Goal: Contribute content: Add original content to the website for others to see

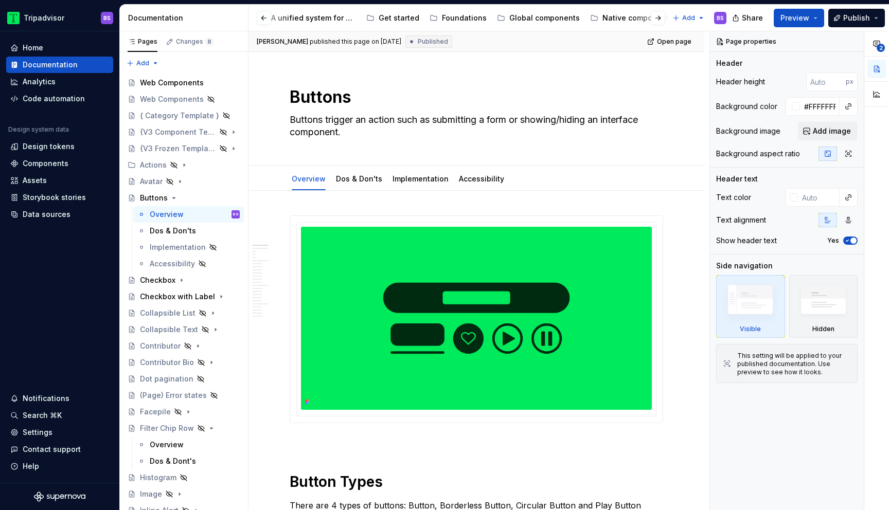
scroll to position [0, 291]
click at [173, 197] on icon "Page tree" at bounding box center [174, 198] width 8 height 8
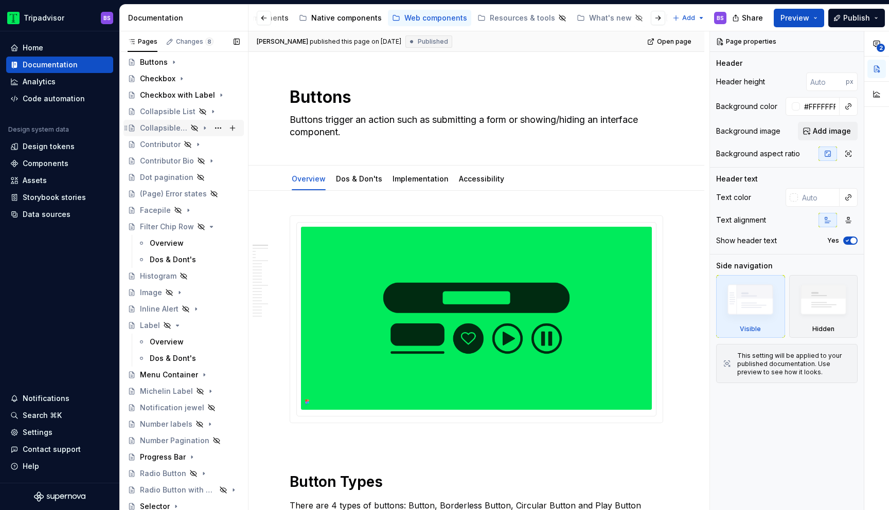
scroll to position [120, 0]
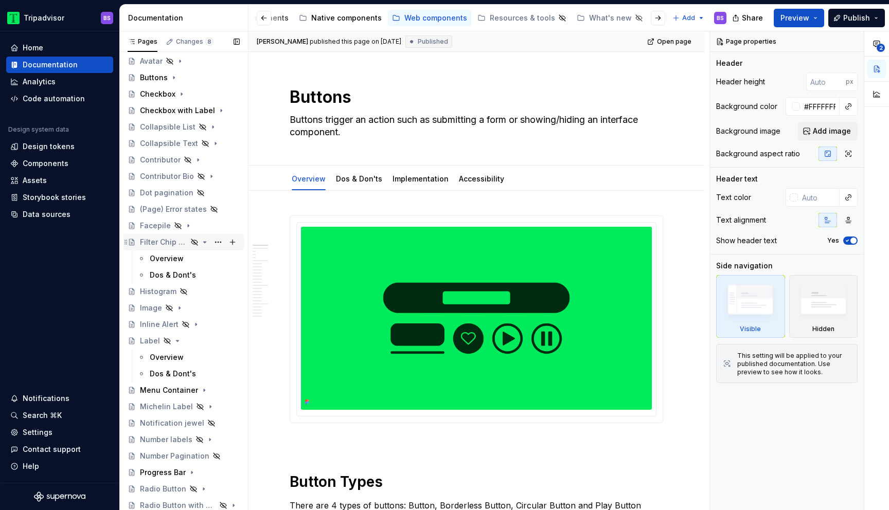
click at [206, 240] on icon "Page tree" at bounding box center [205, 242] width 8 height 8
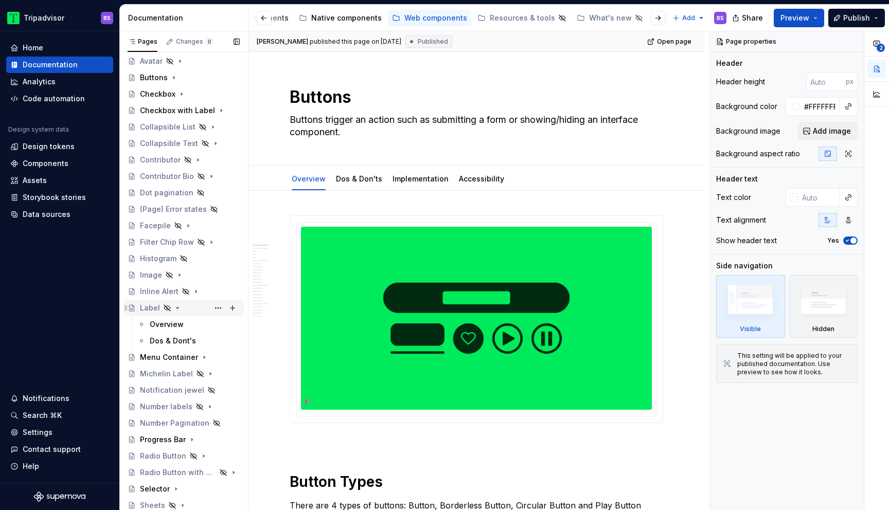
click at [178, 309] on icon "Page tree" at bounding box center [177, 308] width 8 height 8
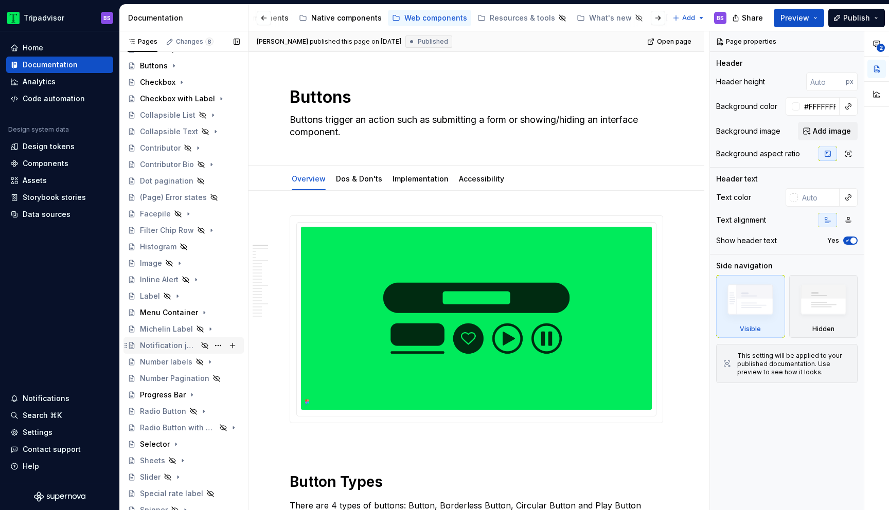
scroll to position [139, 0]
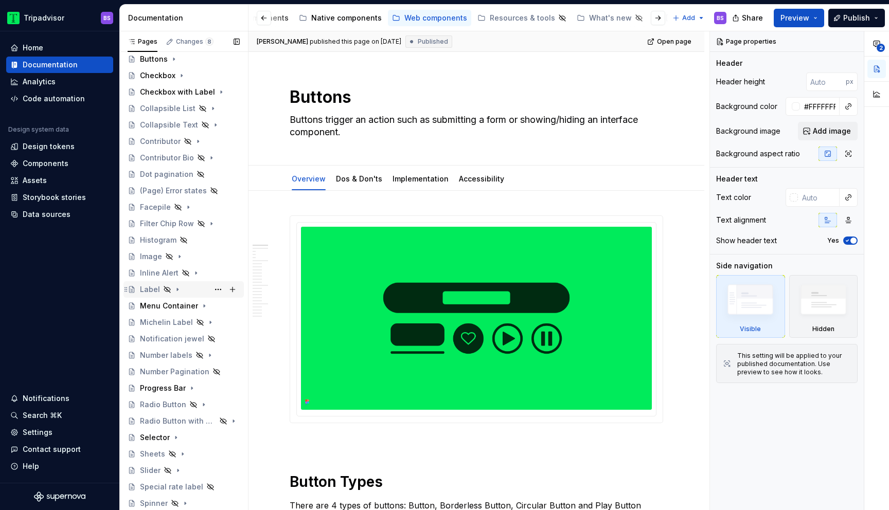
click at [174, 292] on icon "Page tree" at bounding box center [177, 289] width 8 height 8
click at [177, 288] on icon "Page tree" at bounding box center [177, 289] width 8 height 8
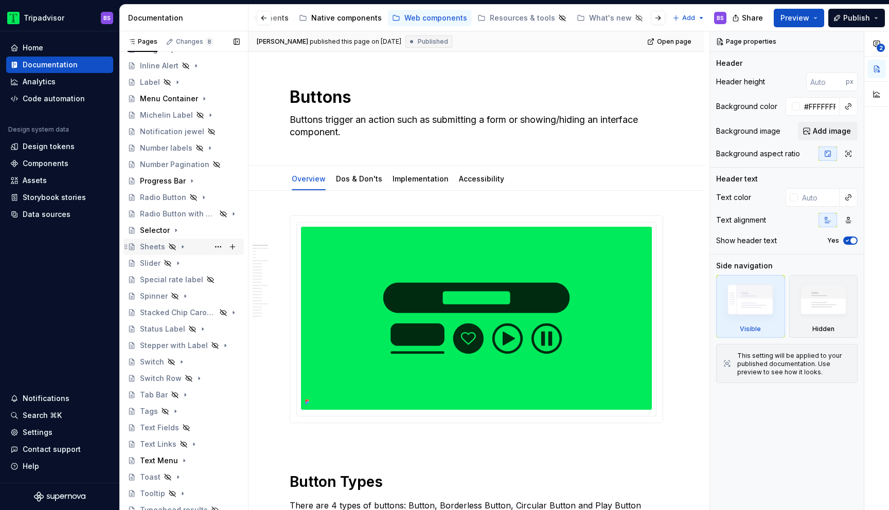
scroll to position [418, 0]
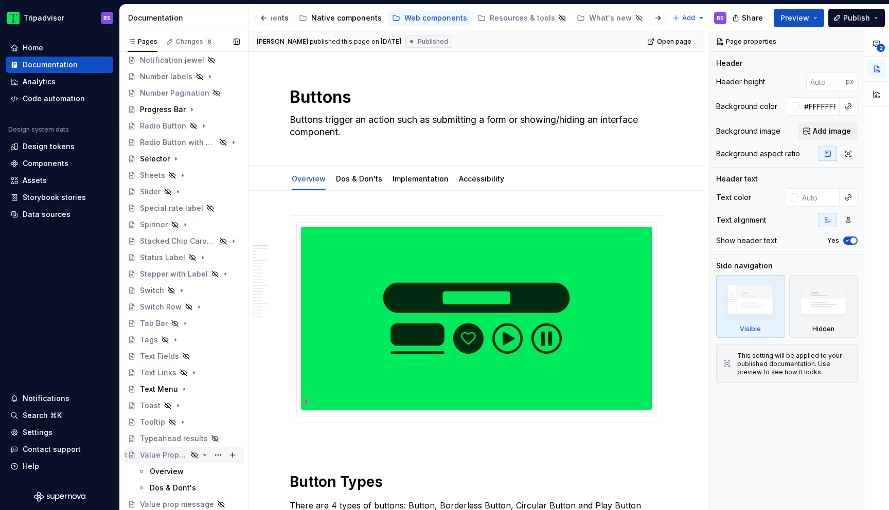
click at [205, 456] on icon "Page tree" at bounding box center [205, 455] width 8 height 8
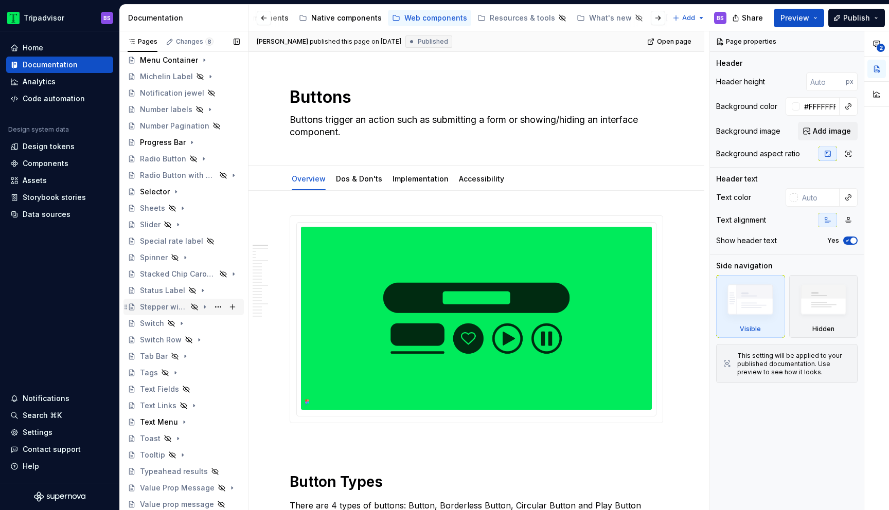
click at [204, 306] on icon "Page tree" at bounding box center [204, 307] width 1 height 3
click at [189, 327] on div "Overview" at bounding box center [195, 323] width 90 height 14
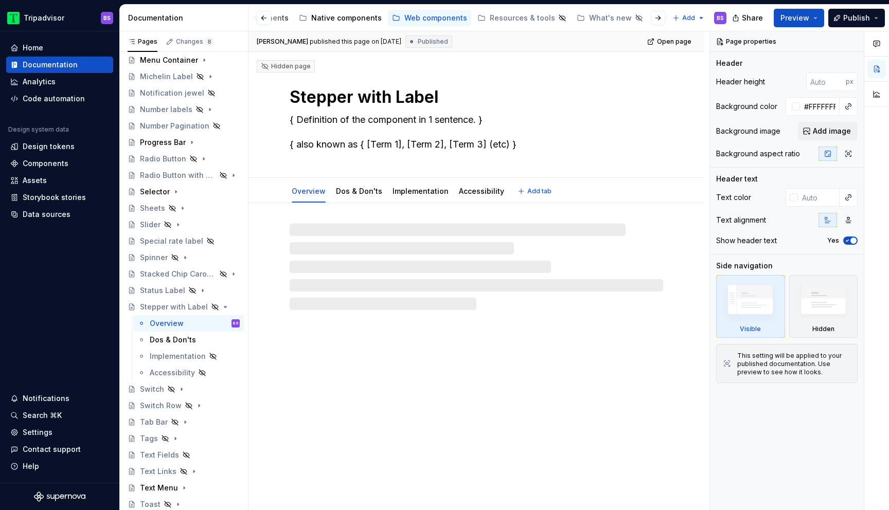
click at [373, 120] on textarea "{ Definition of the component in 1 sentence. } { also known as { [Term 1], [Ter…" at bounding box center [473, 132] width 373 height 41
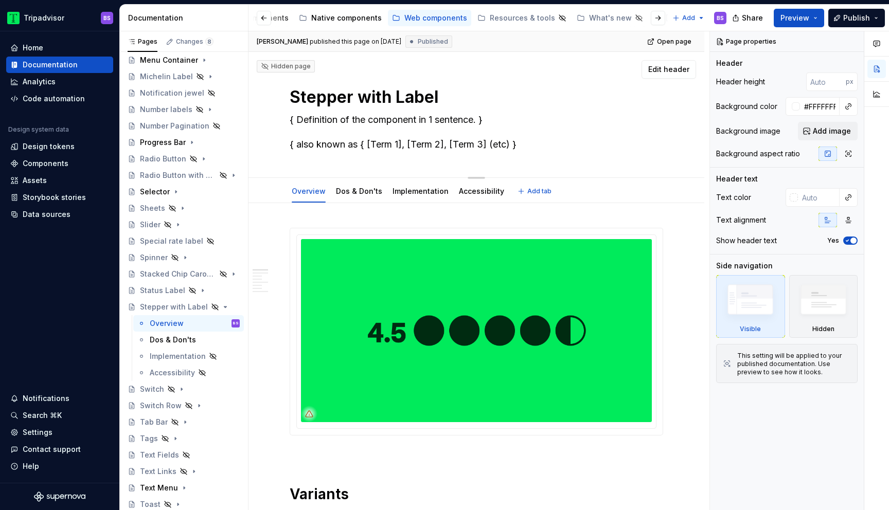
paste textarea "A control for editing a numeric value with buttons for decrementing / increment…"
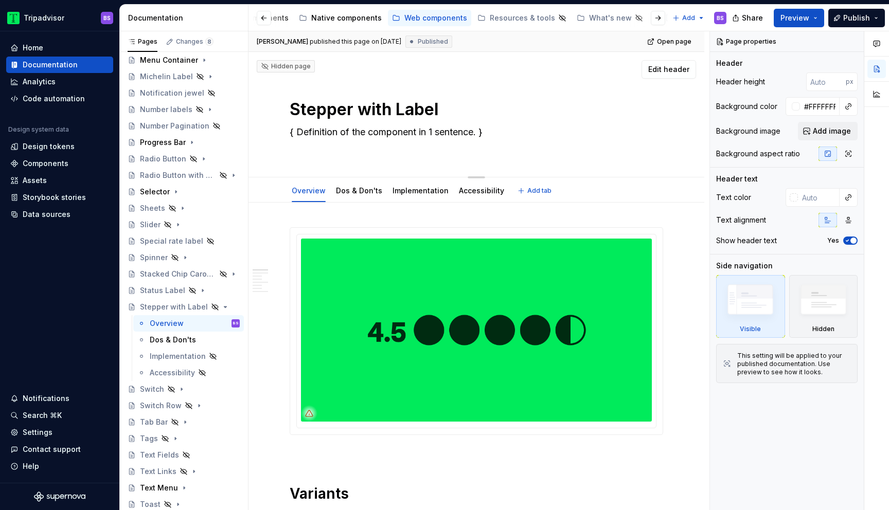
type textarea "*"
type textarea "A control for editing a numeric value with buttons for decrementing / increment…"
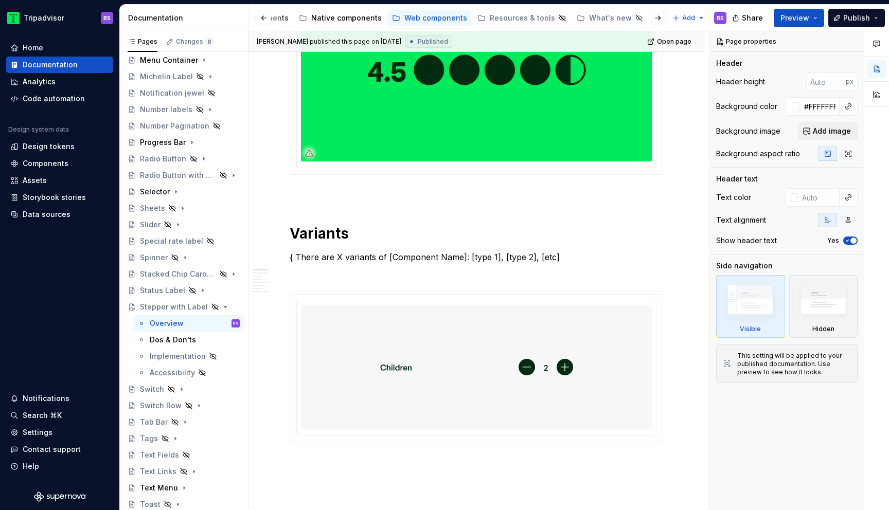
scroll to position [242, 0]
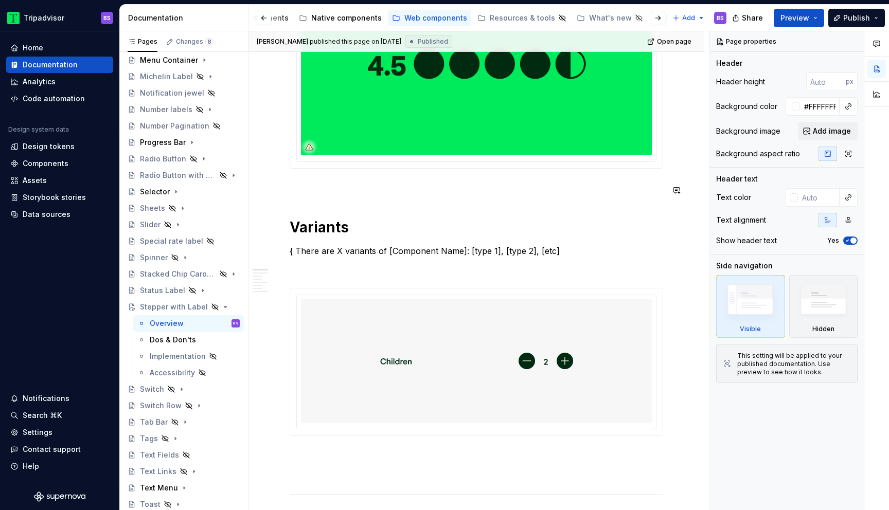
type textarea "*"
type textarea "A control for editing a numeric value with buttons for decrementing / increment…"
click at [496, 364] on img at bounding box center [476, 360] width 193 height 115
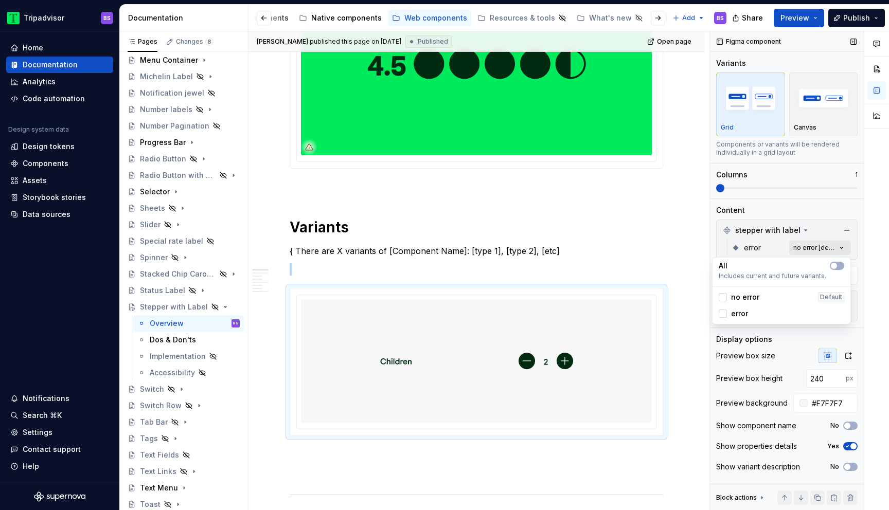
click at [809, 243] on div "Comments Open comments No comments yet Select ‘Comment’ from the block context …" at bounding box center [799, 270] width 179 height 479
click at [553, 269] on html "Tripadvisor BS Home Documentation Analytics Code automation Design system data …" at bounding box center [444, 255] width 889 height 510
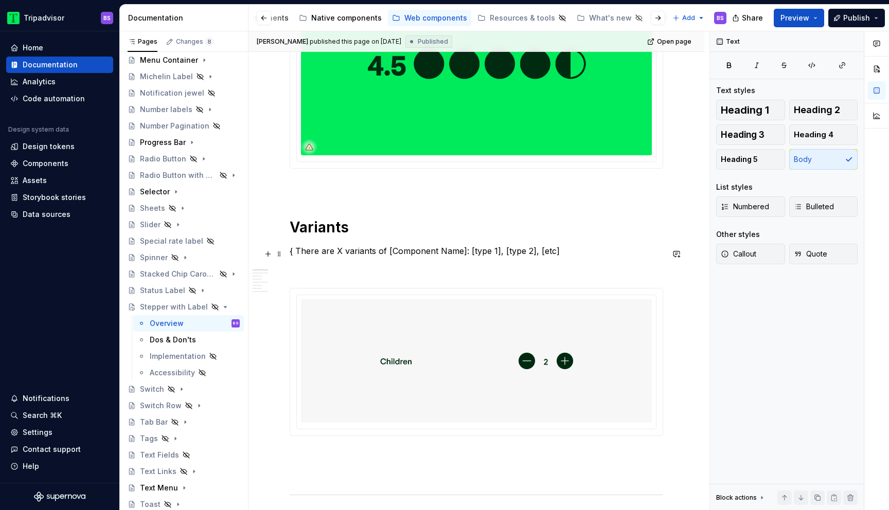
click at [543, 257] on p "{ There are X variants of [Component Name]: [type 1], [type 2], [etc]" at bounding box center [476, 251] width 373 height 12
drag, startPoint x: 559, startPoint y: 254, endPoint x: 290, endPoint y: 253, distance: 268.5
click at [290, 253] on p "{ There are X variants of [Component Name]: [type 1], [type 2], [etc]" at bounding box center [476, 251] width 373 height 12
click at [302, 233] on h1 "Variants" at bounding box center [476, 227] width 373 height 19
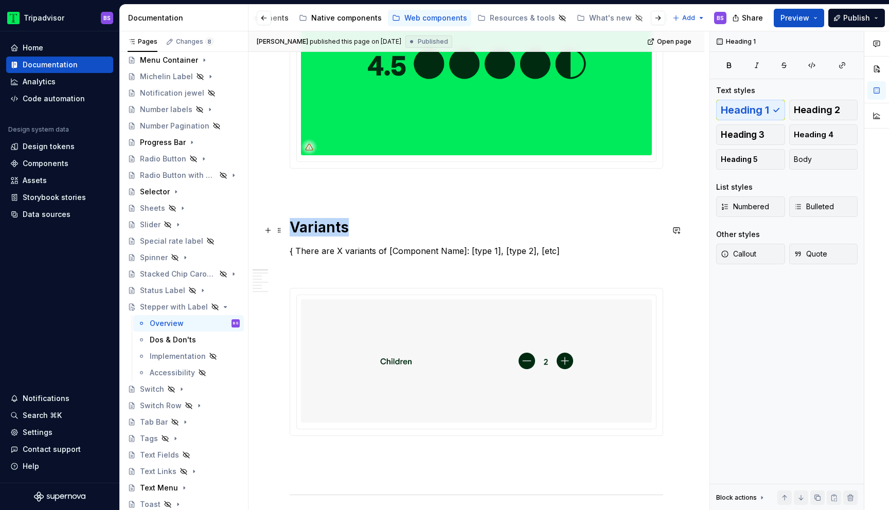
click at [302, 233] on h1 "Variants" at bounding box center [476, 227] width 373 height 19
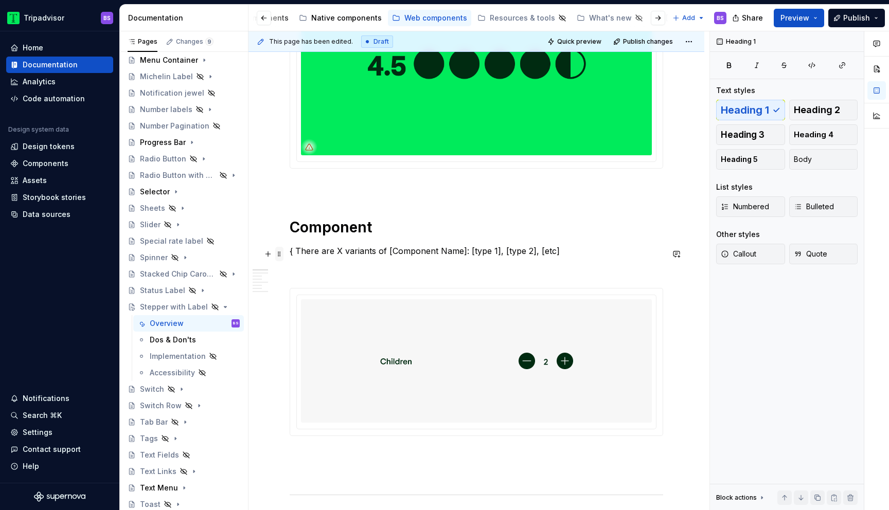
click at [279, 251] on span at bounding box center [279, 254] width 8 height 14
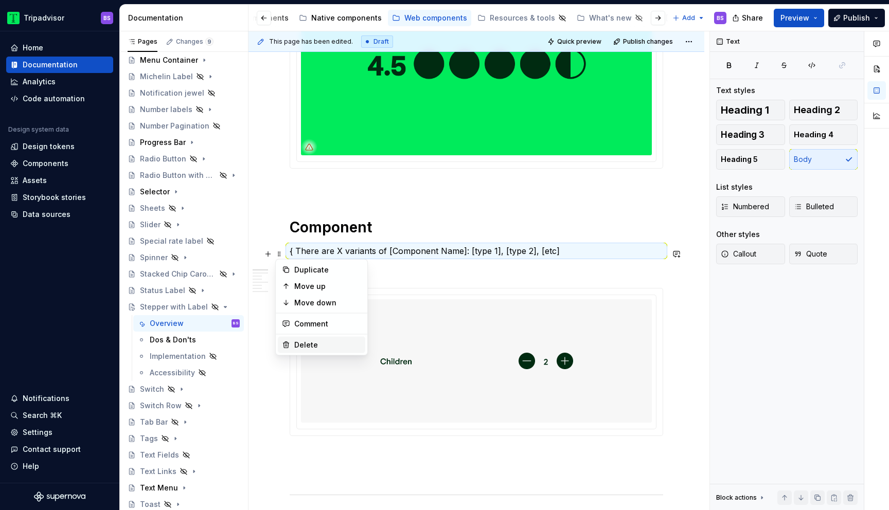
click at [330, 348] on div "Delete" at bounding box center [327, 345] width 67 height 10
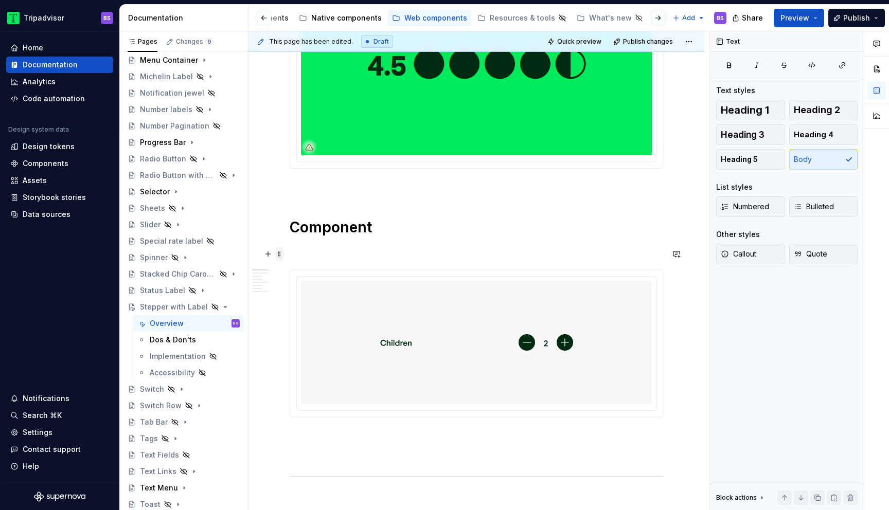
click at [279, 253] on span at bounding box center [279, 254] width 8 height 14
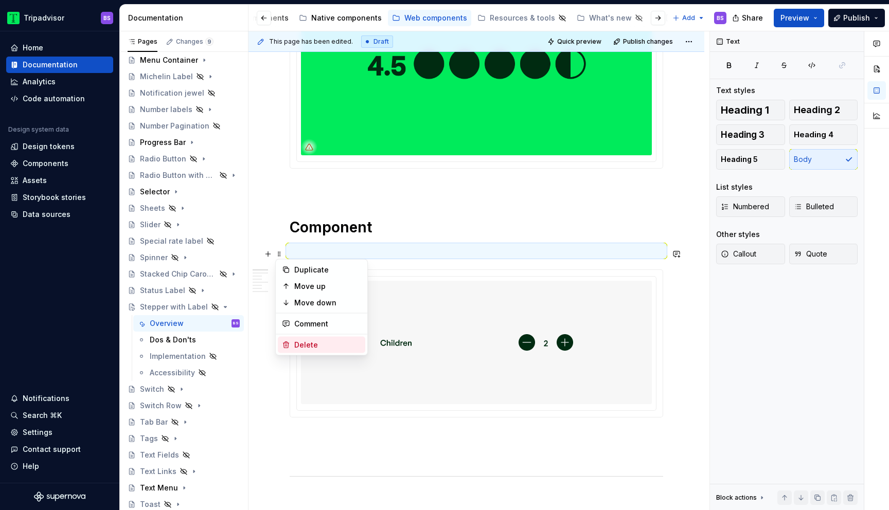
click at [308, 350] on div "Delete" at bounding box center [327, 345] width 67 height 10
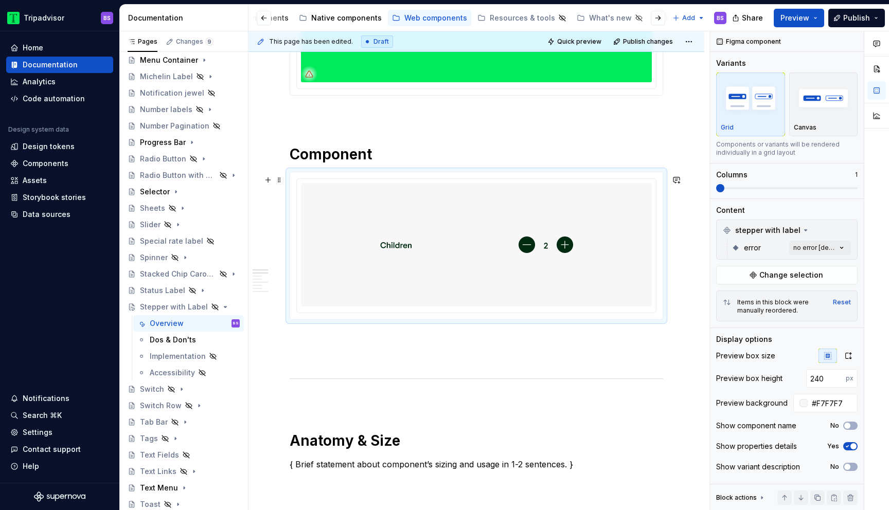
scroll to position [315, 0]
click at [415, 155] on h1 "Component" at bounding box center [476, 155] width 373 height 19
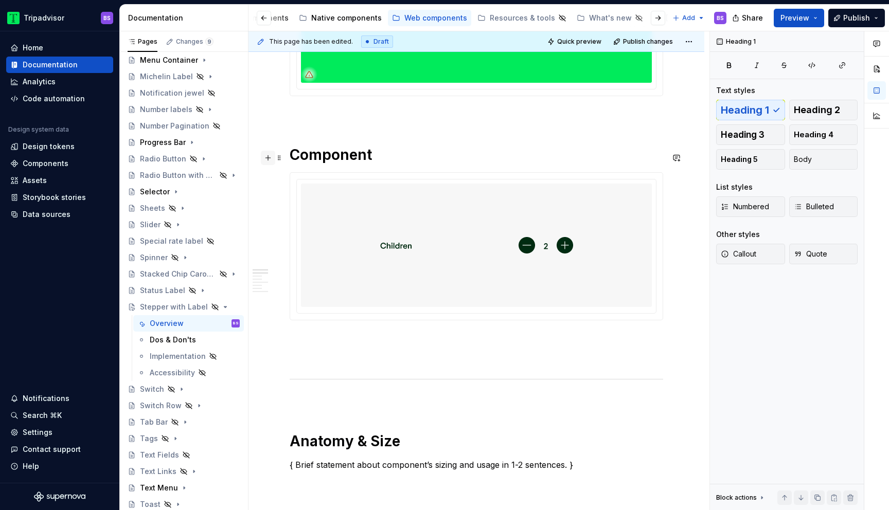
click at [266, 158] on button "button" at bounding box center [268, 158] width 14 height 14
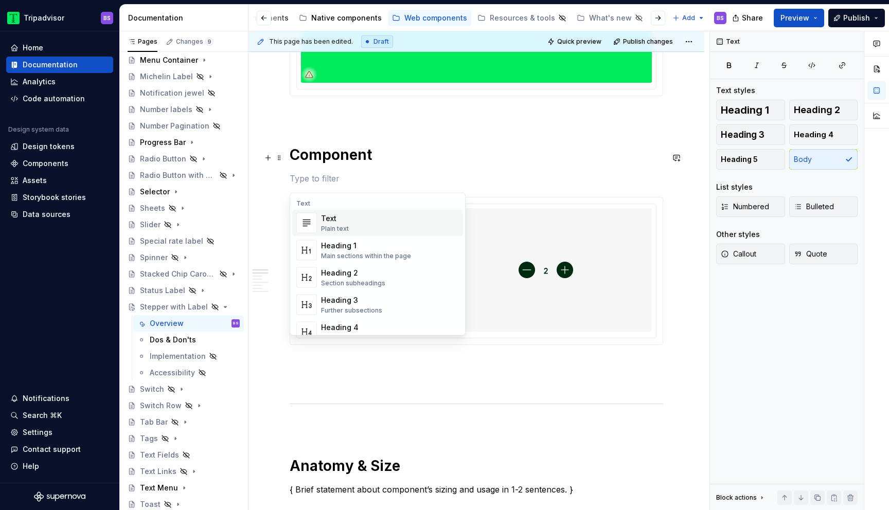
click at [308, 181] on p at bounding box center [476, 178] width 373 height 12
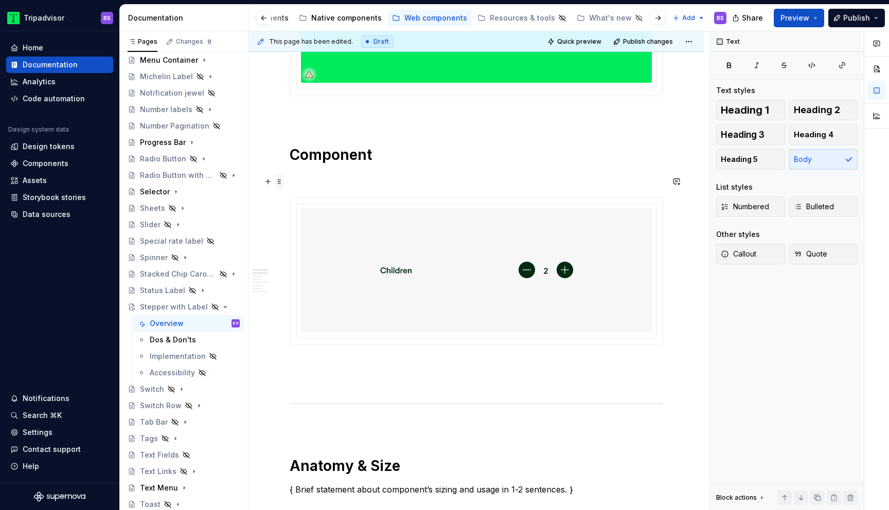
click at [278, 183] on span at bounding box center [279, 181] width 8 height 14
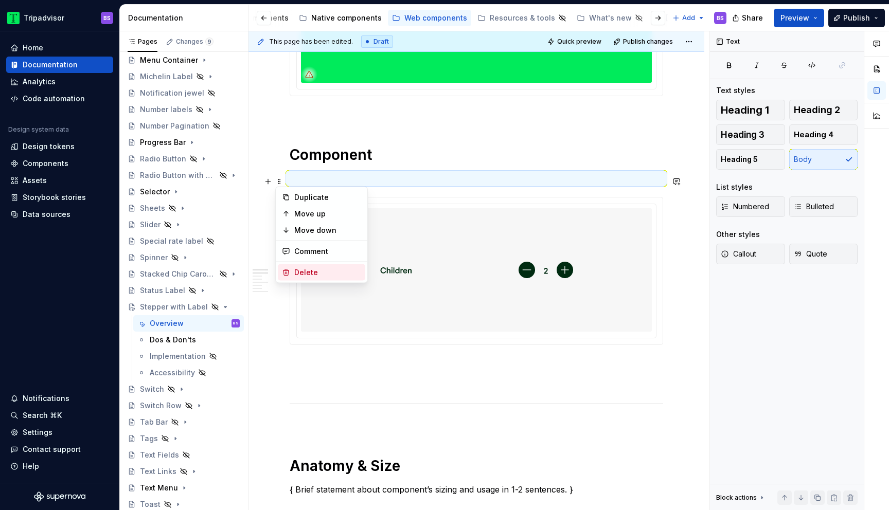
click at [303, 269] on div "Delete" at bounding box center [327, 272] width 67 height 10
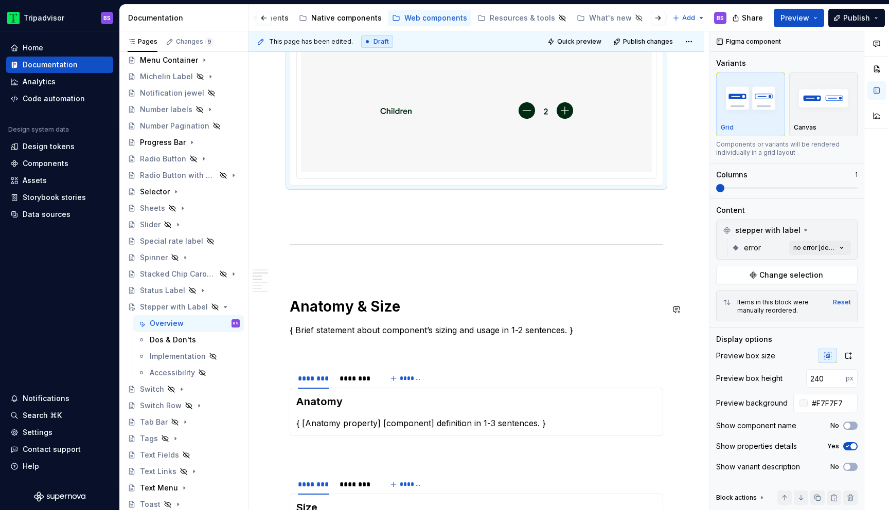
scroll to position [446, 0]
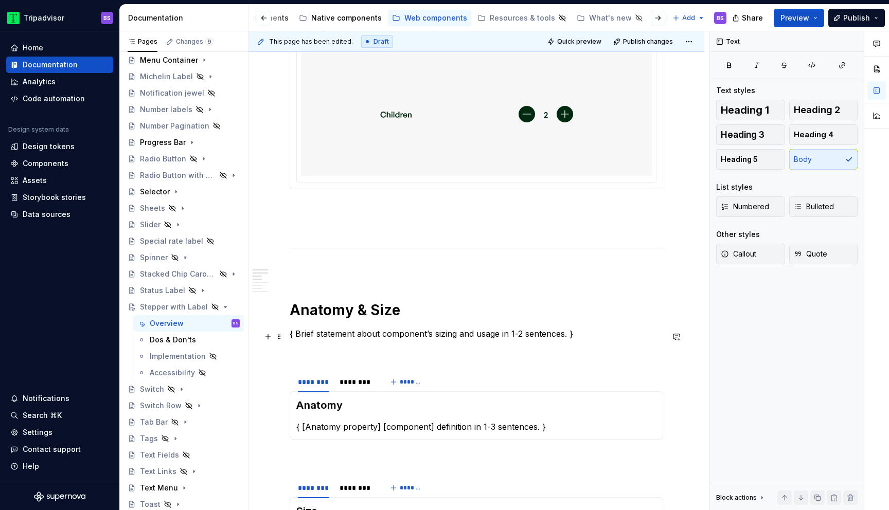
click at [425, 333] on p "{ Brief statement about component’s sizing and usage in 1-2 sentences. }" at bounding box center [476, 334] width 373 height 12
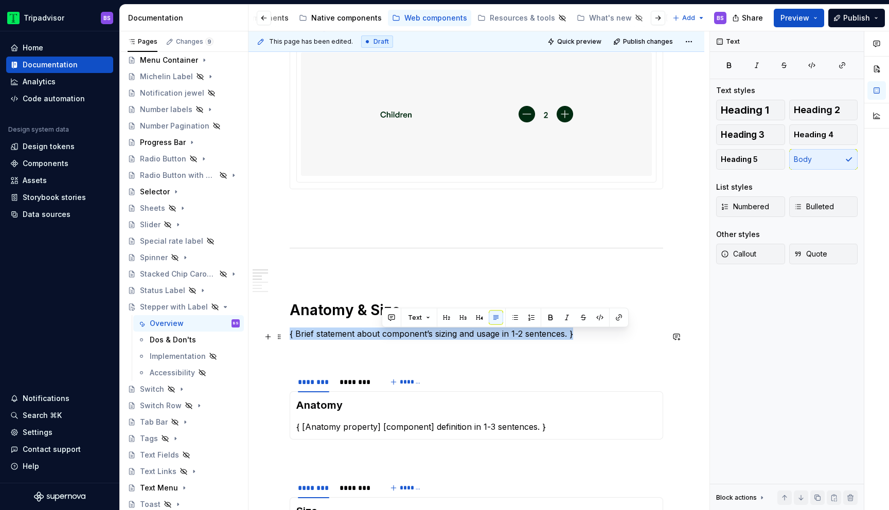
click at [425, 333] on p "{ Brief statement about component’s sizing and usage in 1-2 sentences. }" at bounding box center [476, 334] width 373 height 12
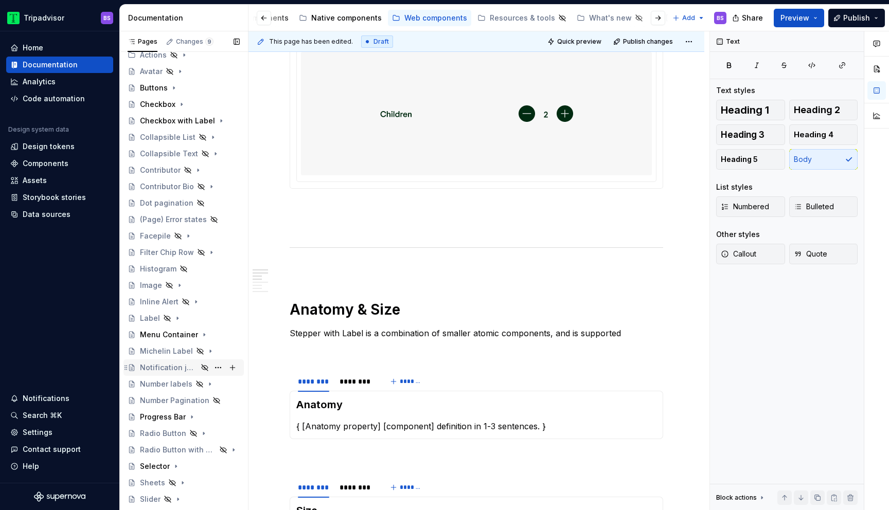
scroll to position [109, 0]
click at [171, 172] on div "Contributor" at bounding box center [160, 172] width 41 height 10
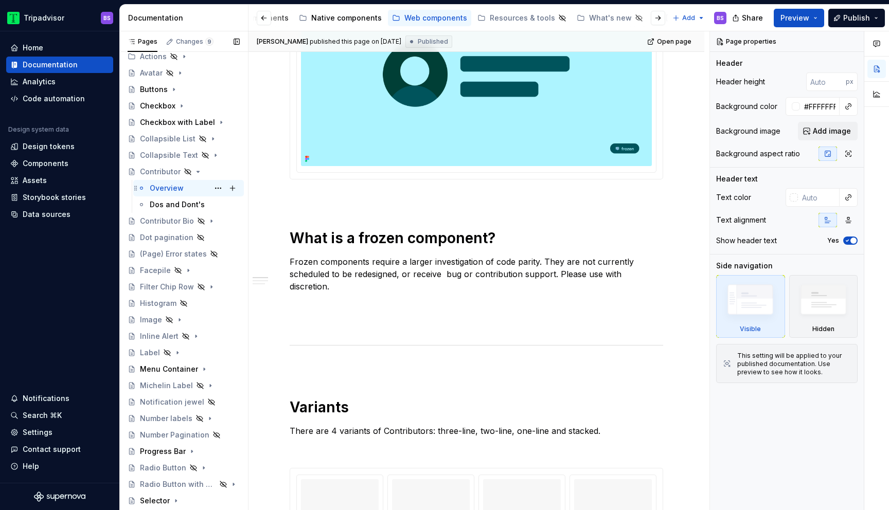
scroll to position [371, 0]
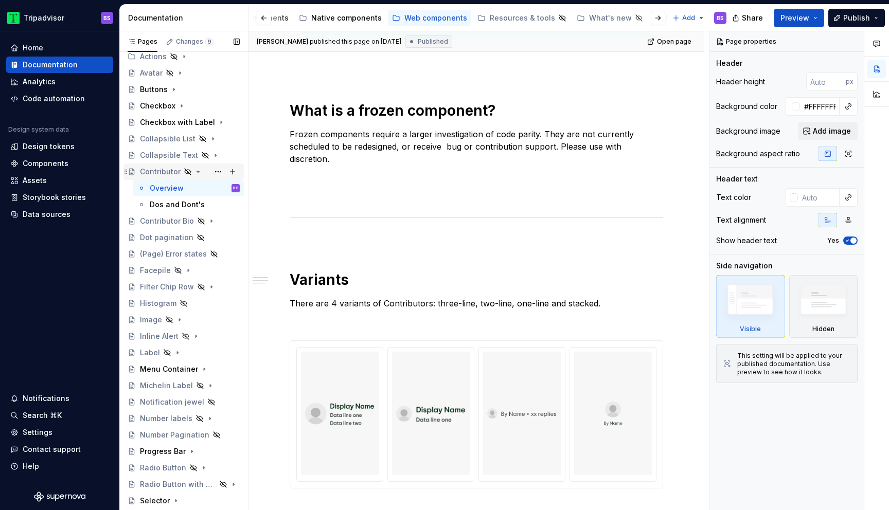
click at [197, 172] on icon "Page tree" at bounding box center [198, 171] width 3 height 1
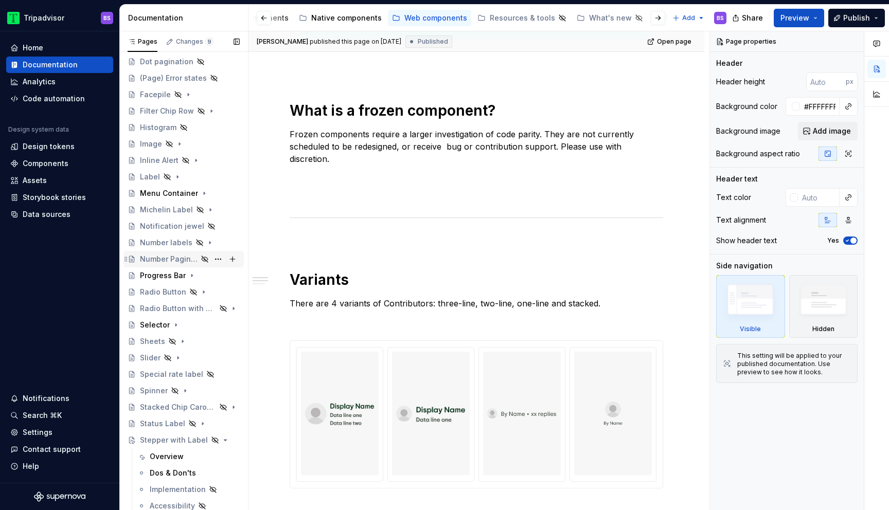
scroll to position [335, 0]
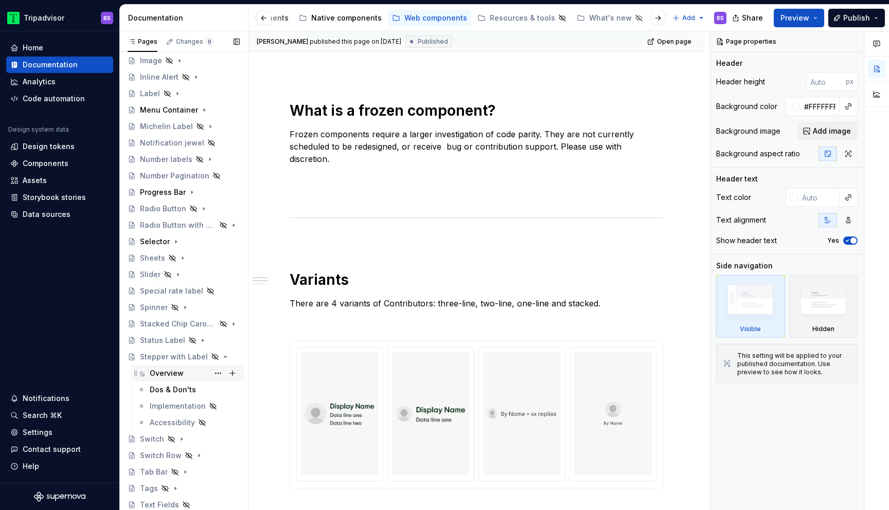
click at [171, 376] on div "Overview" at bounding box center [167, 373] width 34 height 10
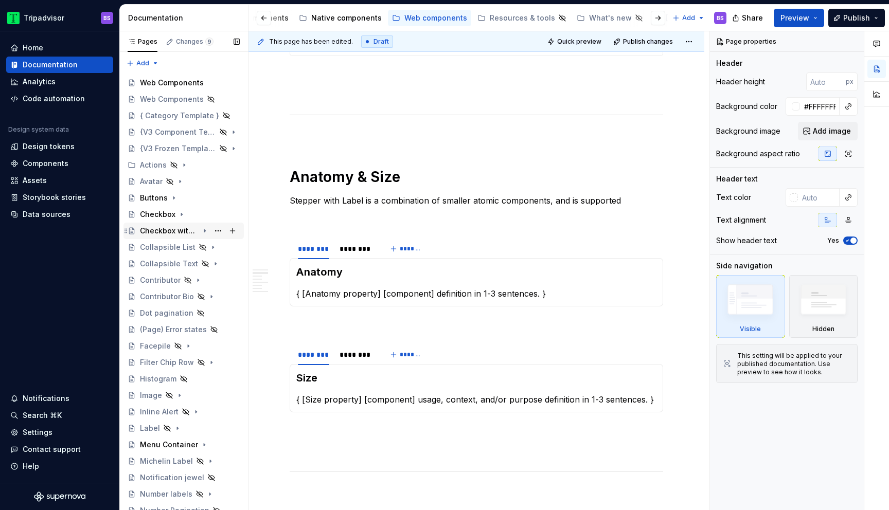
click at [171, 229] on div "Checkbox with Label" at bounding box center [169, 231] width 59 height 10
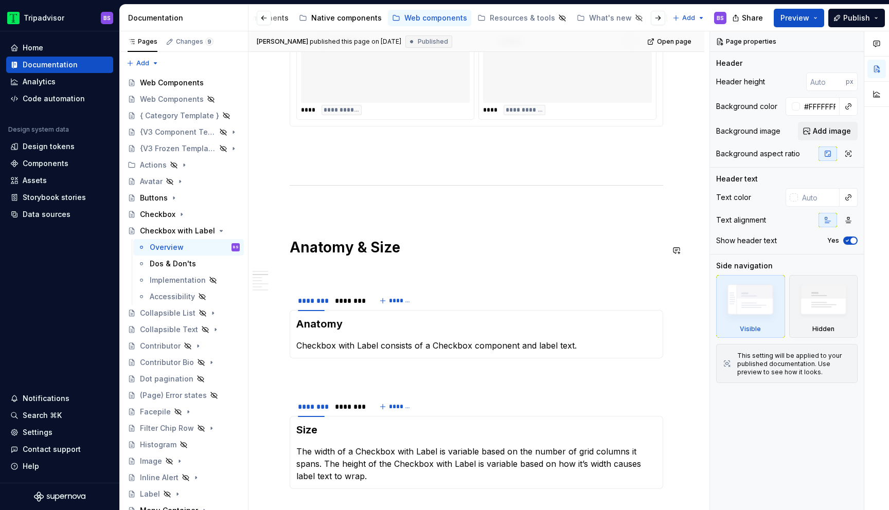
scroll to position [659, 0]
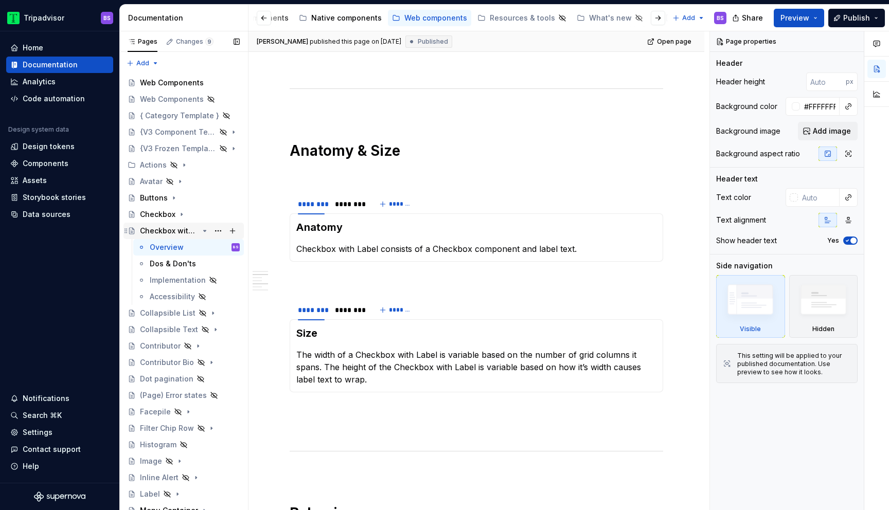
click at [205, 230] on icon "Page tree" at bounding box center [205, 230] width 3 height 1
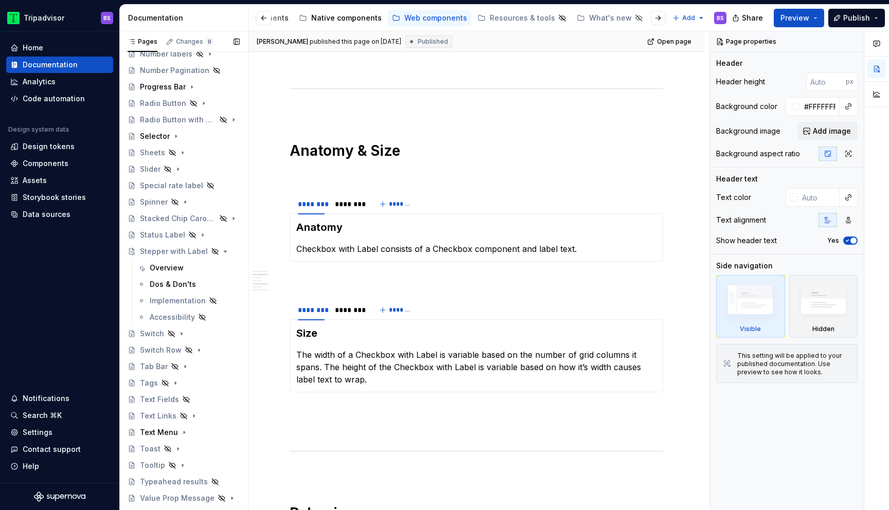
scroll to position [451, 0]
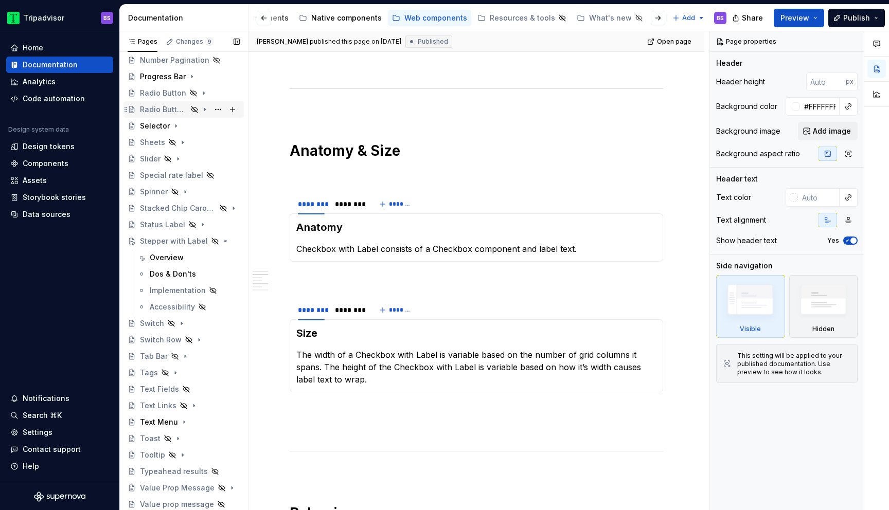
click at [192, 105] on icon "Page tree" at bounding box center [194, 109] width 8 height 8
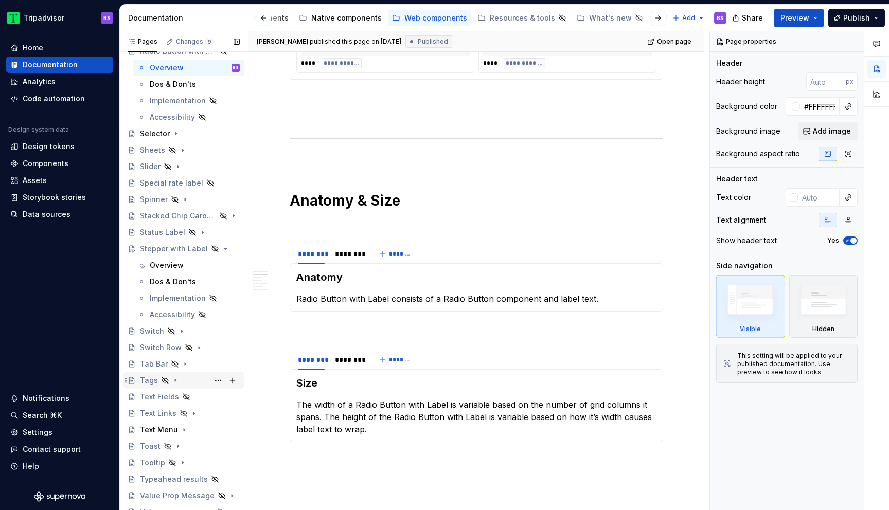
scroll to position [516, 0]
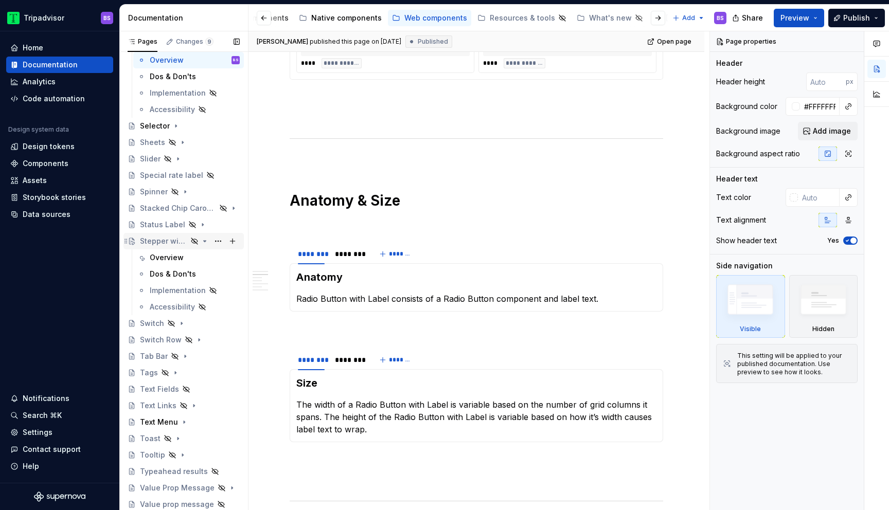
click at [160, 248] on div "Stepper with Label" at bounding box center [190, 241] width 100 height 14
click at [162, 254] on div "Overview" at bounding box center [167, 258] width 34 height 10
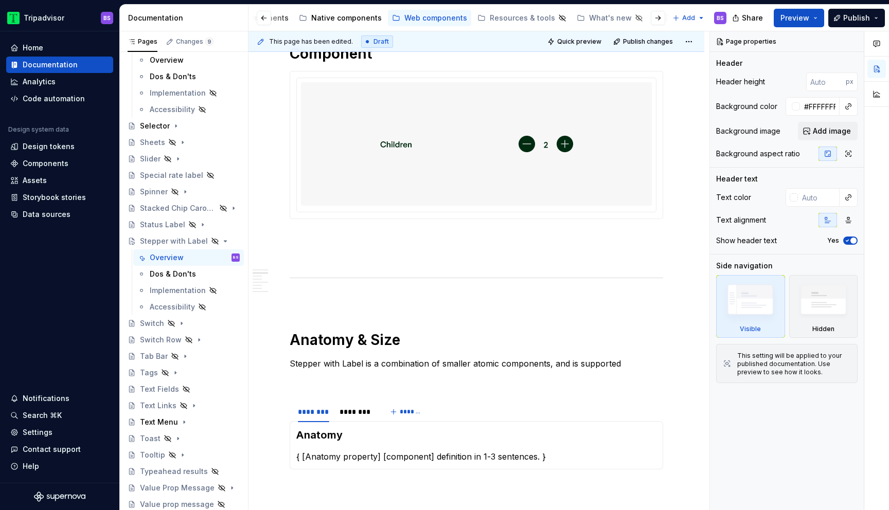
scroll to position [558, 0]
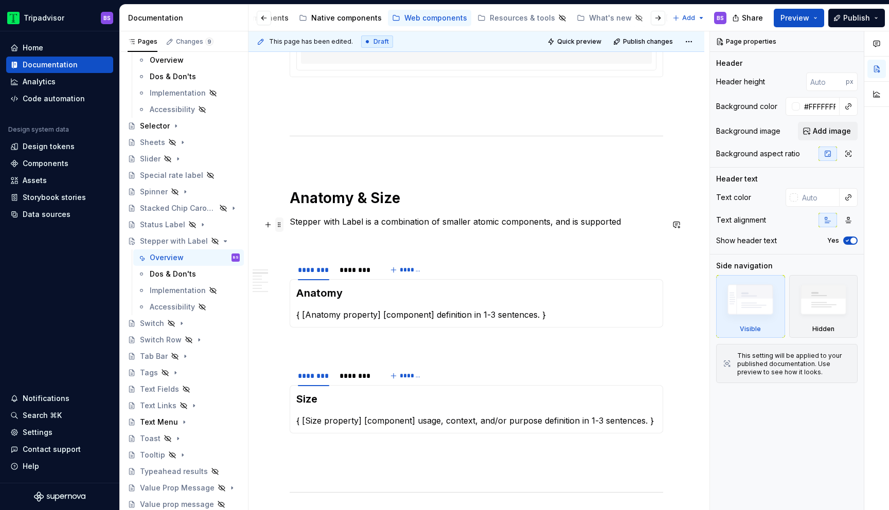
type textarea "*"
click at [280, 226] on span at bounding box center [279, 225] width 8 height 14
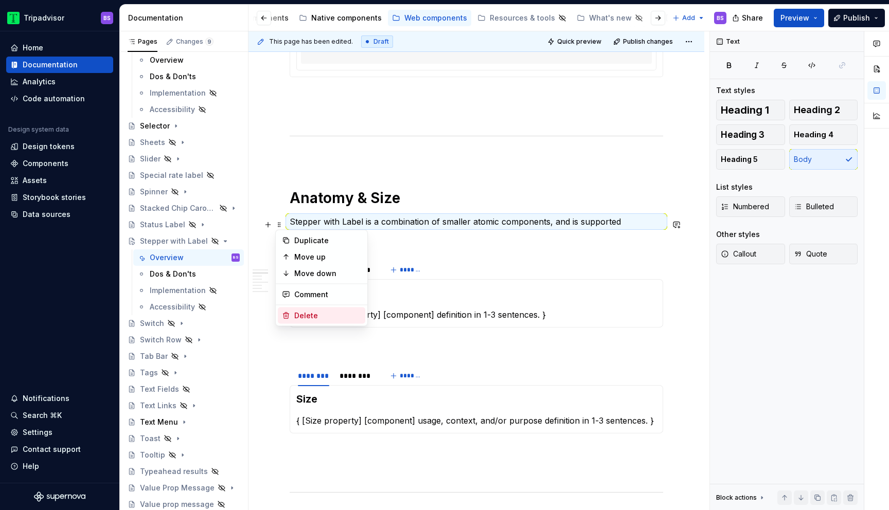
click at [302, 317] on div "Delete" at bounding box center [327, 316] width 67 height 10
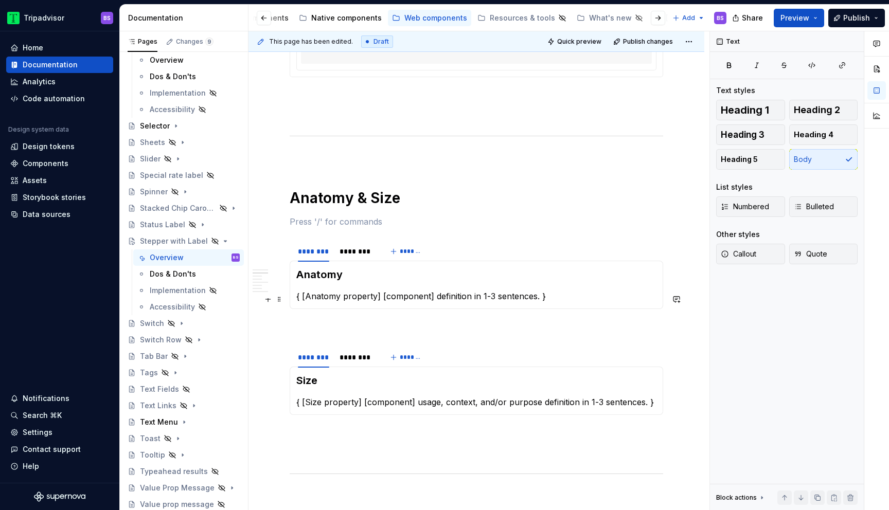
click at [345, 300] on p "{ [Anatomy property] [component] definition in 1-3 sentences. }" at bounding box center [476, 296] width 360 height 12
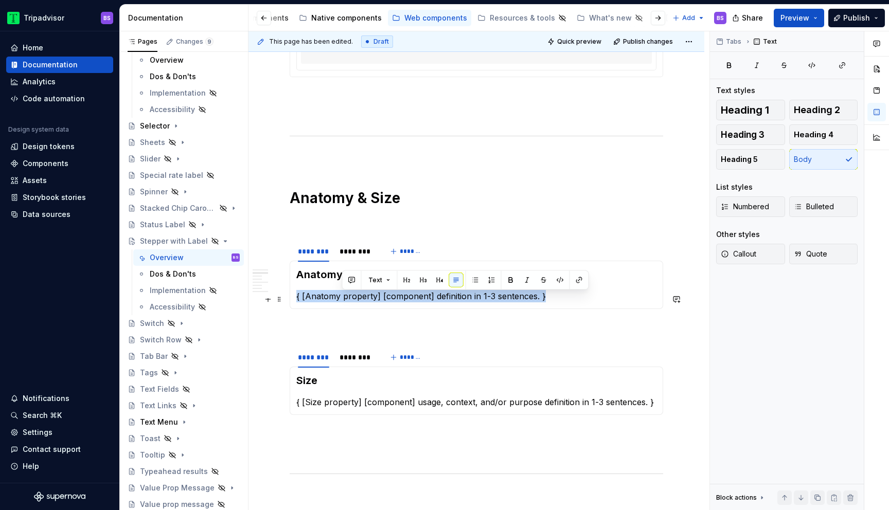
click at [345, 300] on p "{ [Anatomy property] [component] definition in 1-3 sentences. }" at bounding box center [476, 296] width 360 height 12
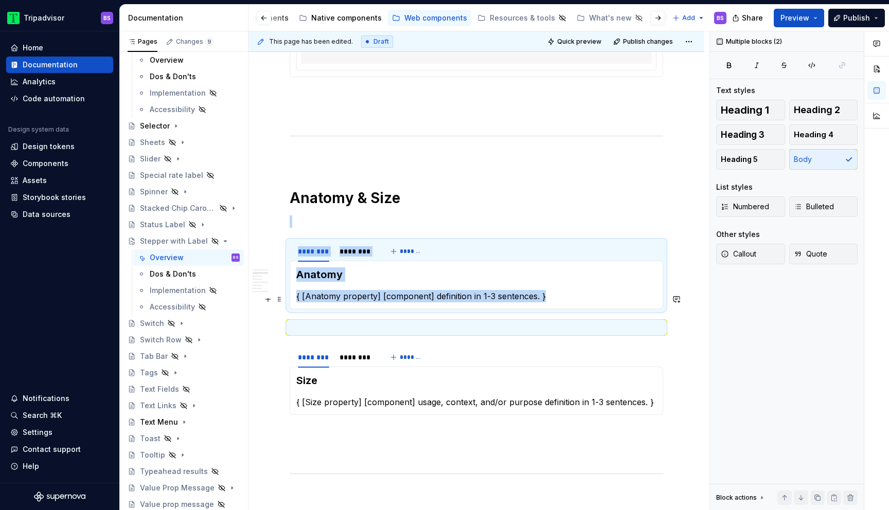
click at [345, 300] on p "{ [Anatomy property] [component] definition in 1-3 sentences. }" at bounding box center [476, 296] width 360 height 12
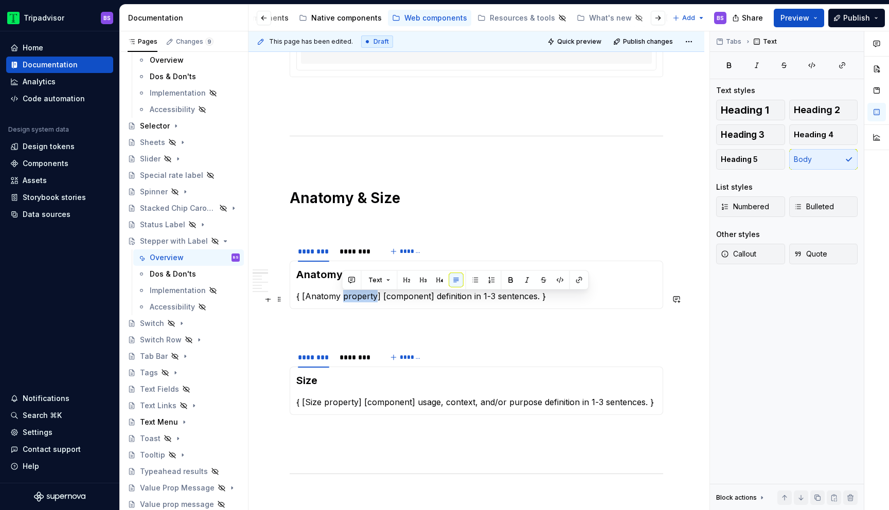
click at [345, 300] on p "{ [Anatomy property] [component] definition in 1-3 sentences. }" at bounding box center [476, 296] width 360 height 12
click at [350, 406] on p "{ [Size property] [component] usage, context, and/or purpose definition in 1-3 …" at bounding box center [476, 402] width 360 height 12
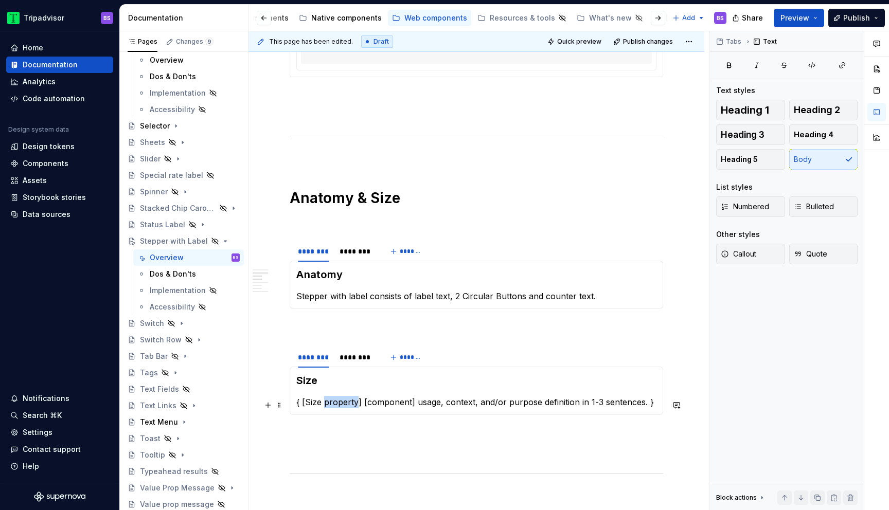
click at [350, 406] on p "{ [Size property] [component] usage, context, and/or purpose definition in 1-3 …" at bounding box center [476, 402] width 360 height 12
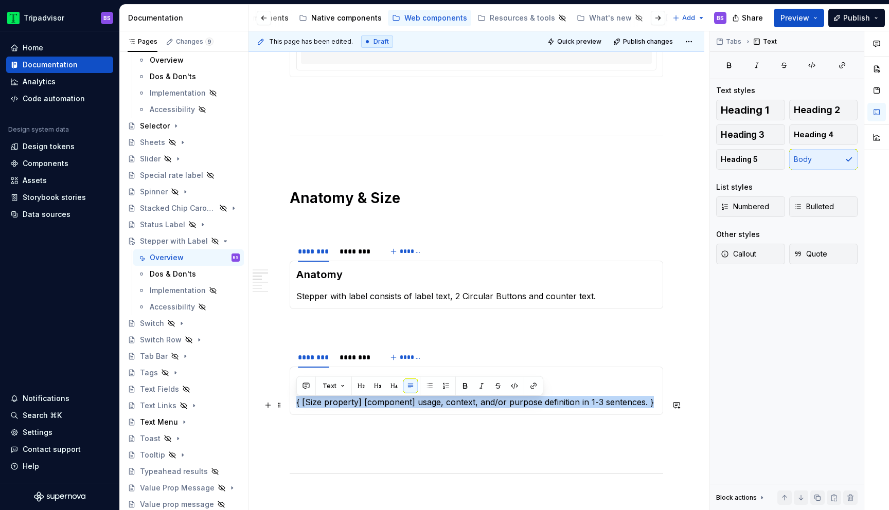
click at [350, 406] on p "{ [Size property] [component] usage, context, and/or purpose definition in 1-3 …" at bounding box center [476, 402] width 360 height 12
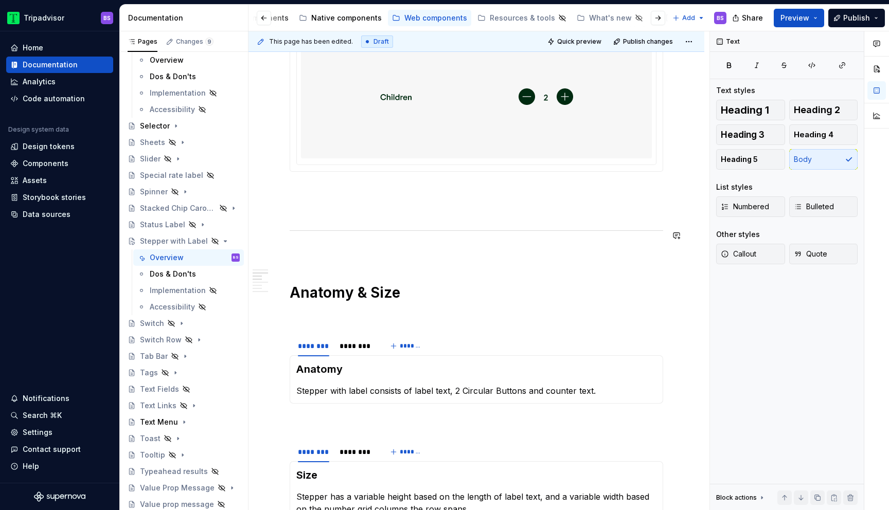
scroll to position [464, 0]
click at [454, 393] on p "Stepper with label consists of label text, 2 Circular Buttons and counter text." at bounding box center [476, 390] width 360 height 12
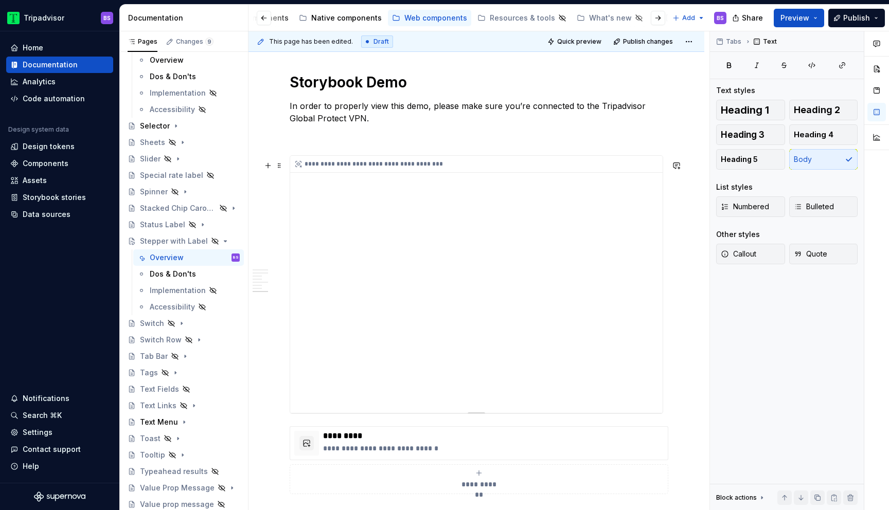
scroll to position [1540, 0]
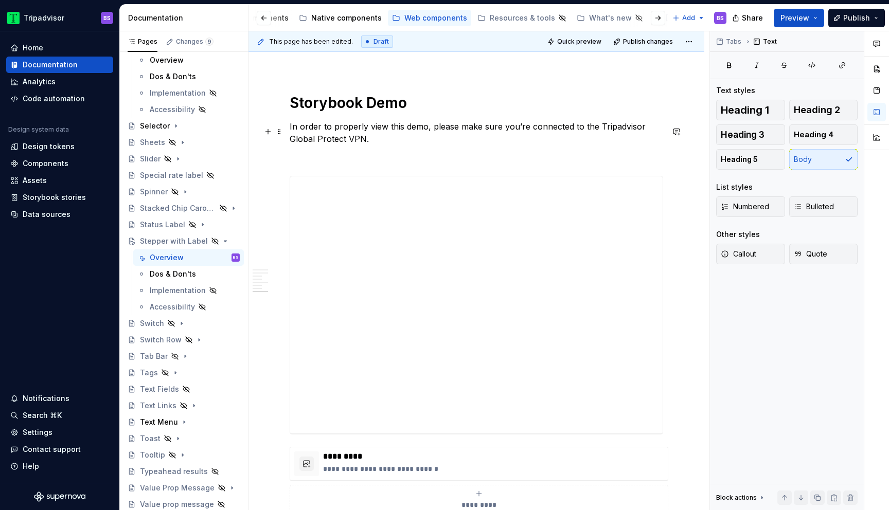
click at [433, 104] on h1 "Storybook Demo" at bounding box center [476, 103] width 373 height 19
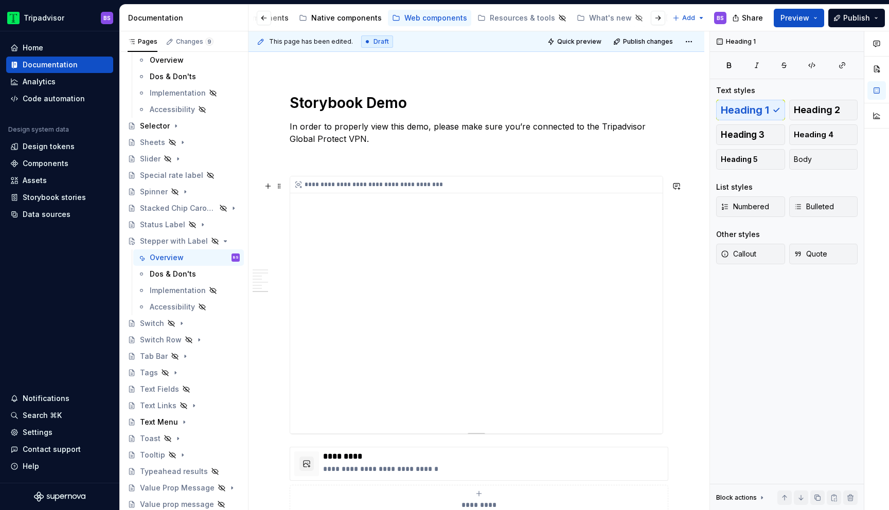
type textarea "*"
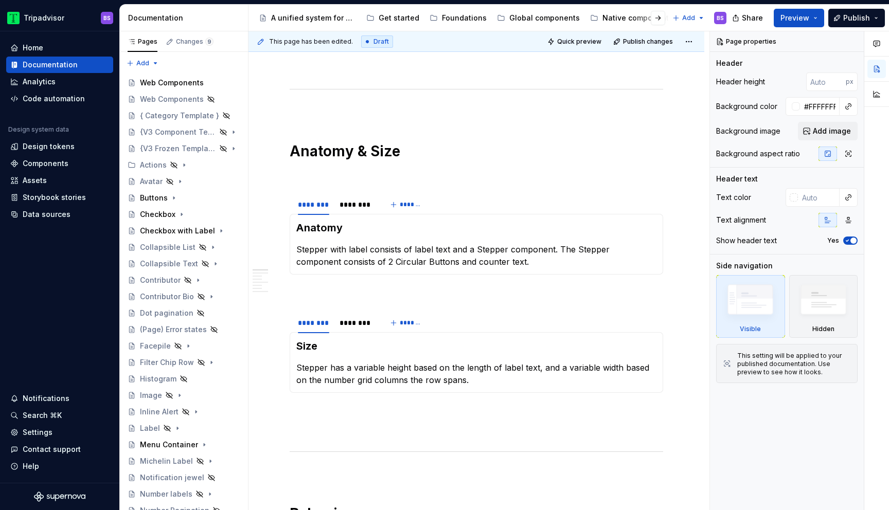
scroll to position [813, 0]
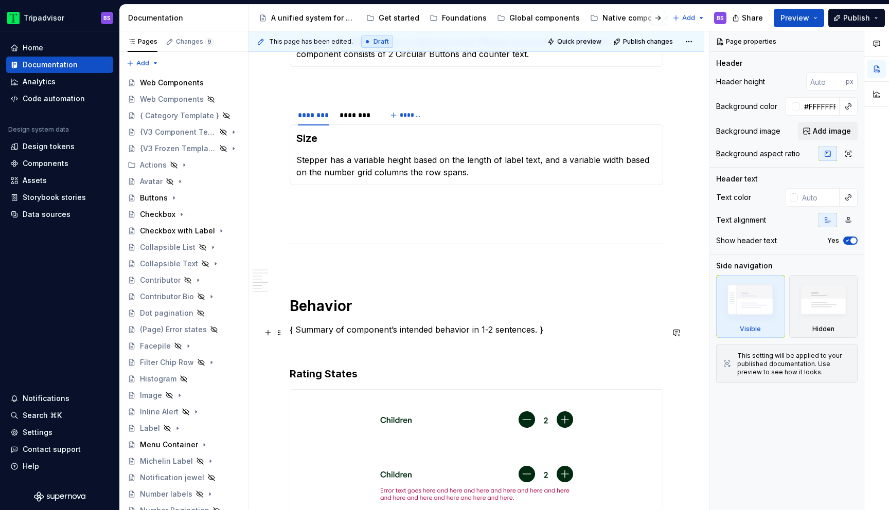
click at [545, 330] on p "{ Summary of component’s intended behavior in 1-2 sentences. }" at bounding box center [476, 329] width 373 height 12
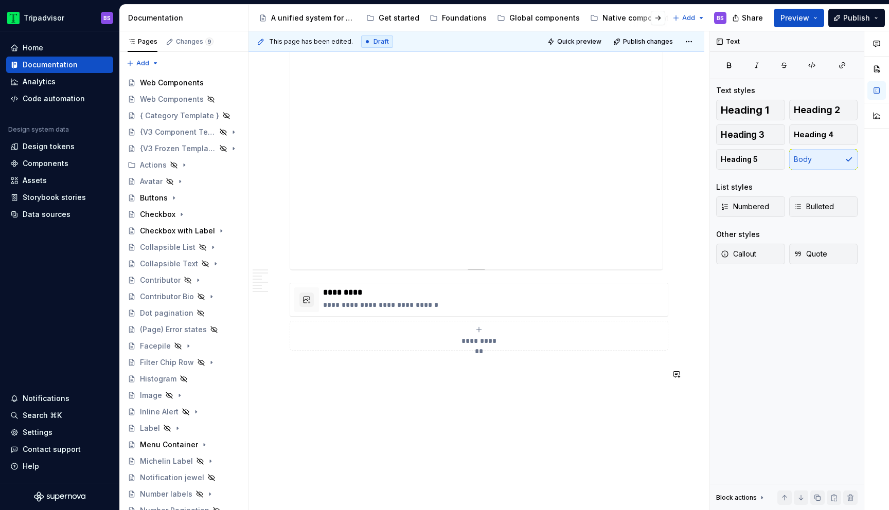
scroll to position [1739, 0]
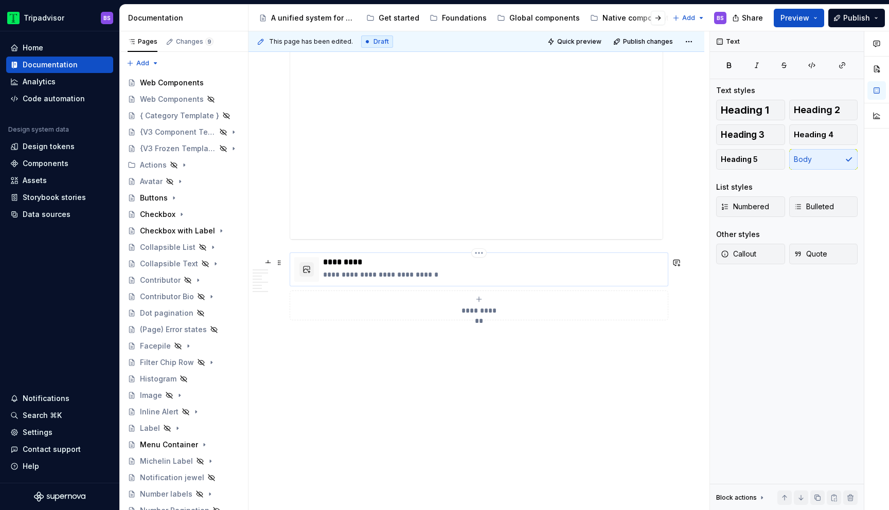
click at [435, 277] on p "**********" at bounding box center [493, 274] width 340 height 10
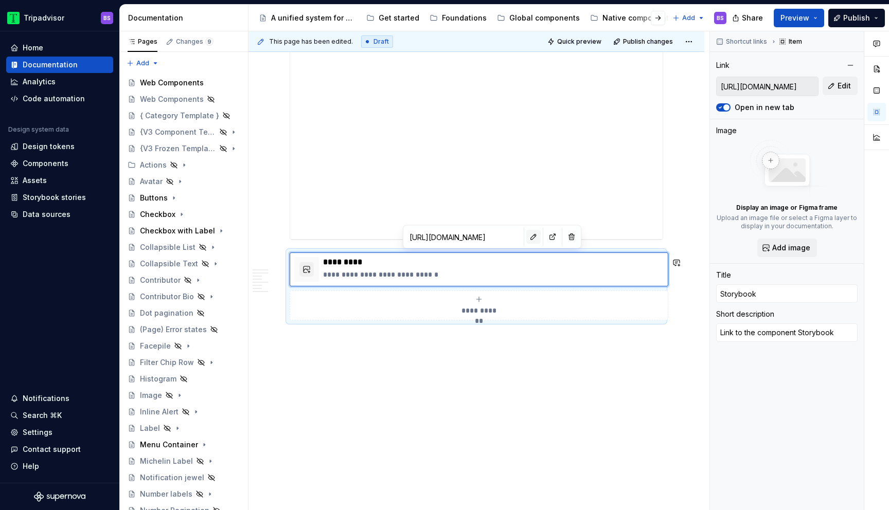
click at [526, 236] on button "button" at bounding box center [533, 237] width 14 height 14
type textarea "*"
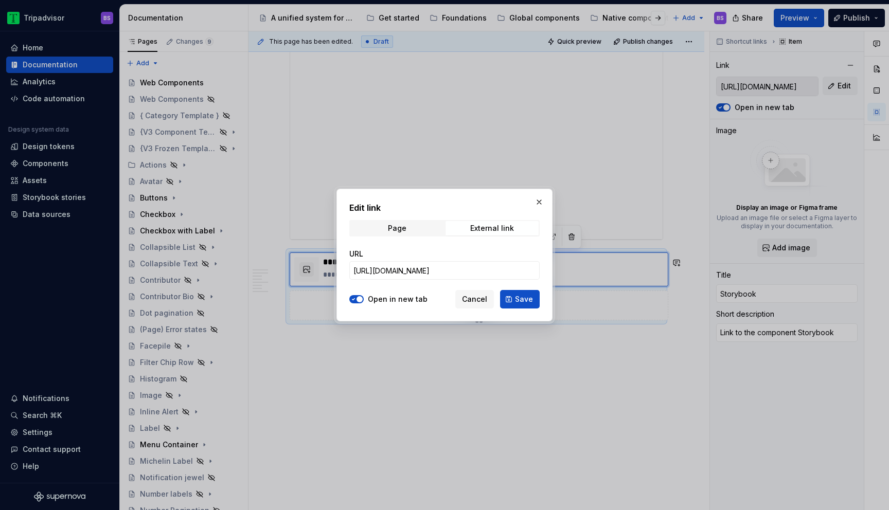
click at [504, 280] on div "URL https://webml.dev.tripadvisor.com/Storybook#@ta-atlas-design-system.bubble-…" at bounding box center [444, 264] width 190 height 43
click at [505, 269] on input "https://webml.dev.tripadvisor.com/Storybook#@ta-atlas-design-system.bubble-rati…" at bounding box center [444, 270] width 190 height 19
paste input "design-system.stepper_packages_design-system_stepper_NumberStepper"
type input "https://webml.dev.tripadvisor.com/Storybook#@ta-design-system.stepper_packages_…"
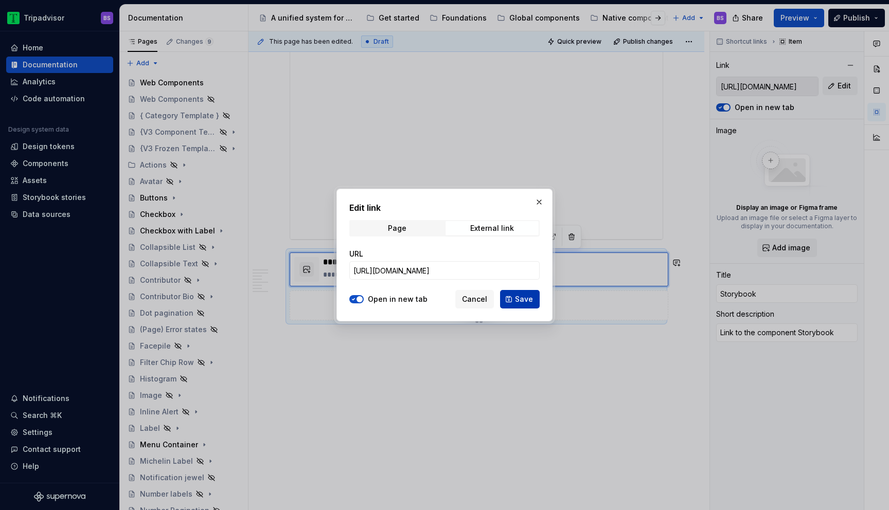
scroll to position [0, 0]
click at [522, 304] on span "Save" at bounding box center [524, 299] width 18 height 10
type textarea "*"
type input "https://webml.dev.tripadvisor.com/Storybook#@ta-design-system.stepper_packages_…"
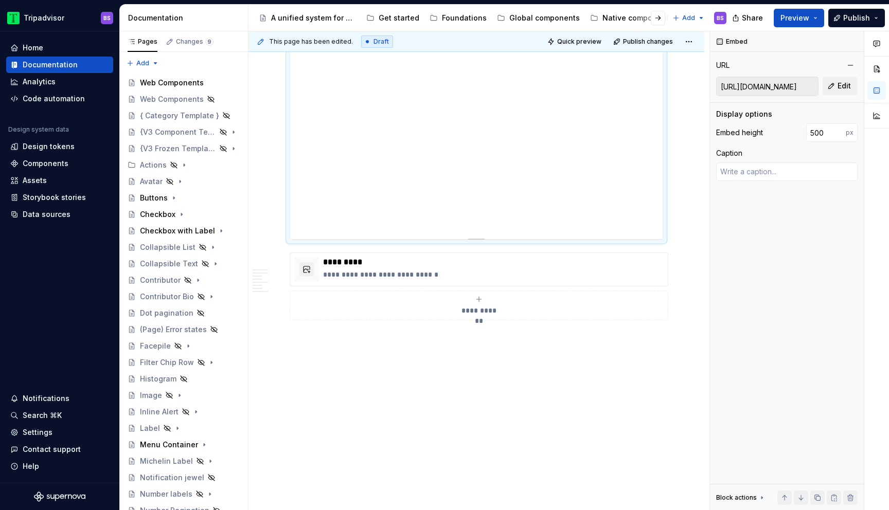
click at [430, 144] on div "**********" at bounding box center [476, 110] width 372 height 257
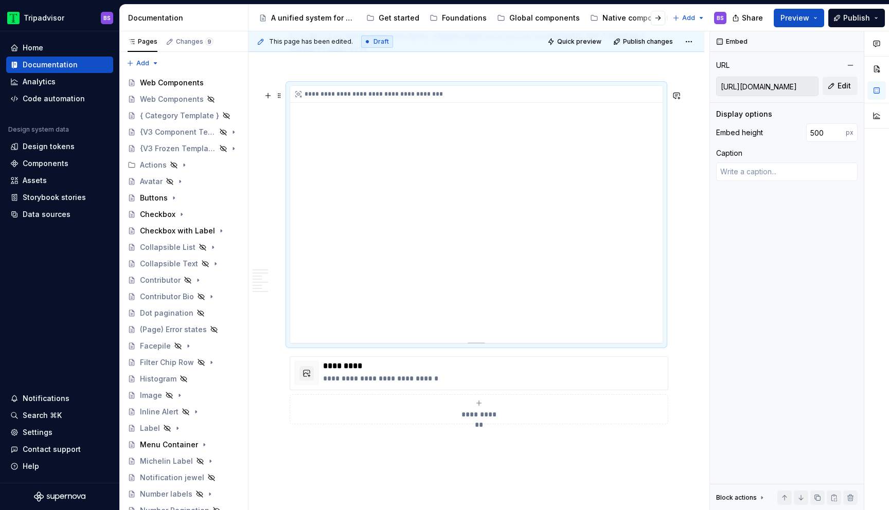
scroll to position [1555, 0]
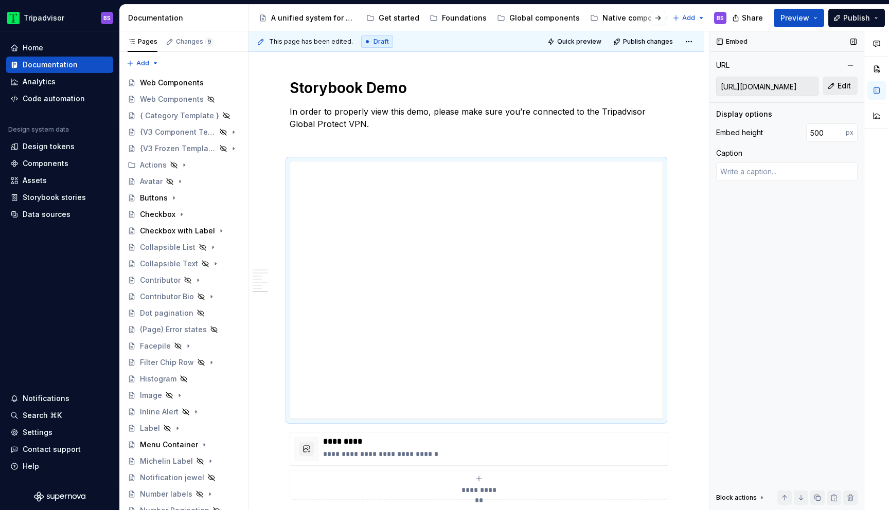
click at [840, 86] on span "Edit" at bounding box center [843, 86] width 13 height 10
type textarea "*"
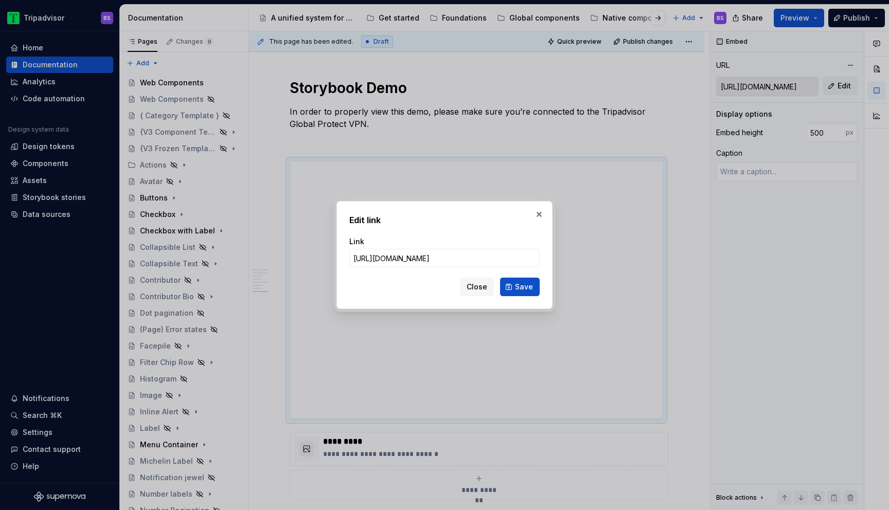
type input "https://webml.dev.tripadvisor.com/Story#@ta-design-system.stepper_packages_desi…"
click button "Save" at bounding box center [520, 287] width 40 height 19
type textarea "*"
type input "https://webml.dev.tripadvisor.com/Story#@ta-design-system.stepper_packages_desi…"
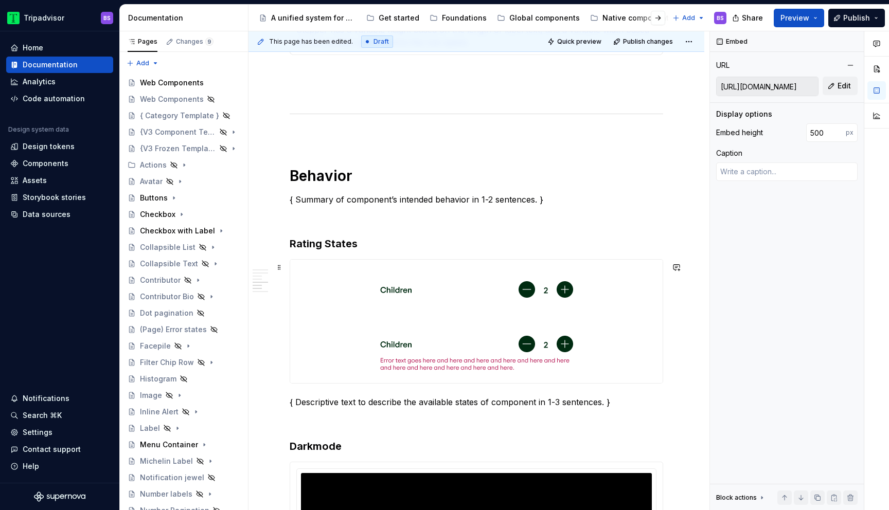
scroll to position [1012, 0]
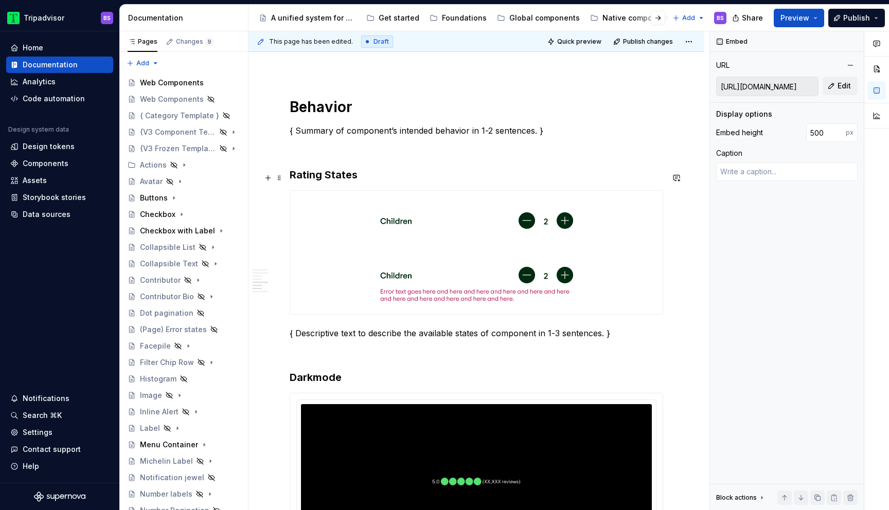
type textarea "*"
click at [334, 178] on h3 "Rating States" at bounding box center [476, 175] width 373 height 14
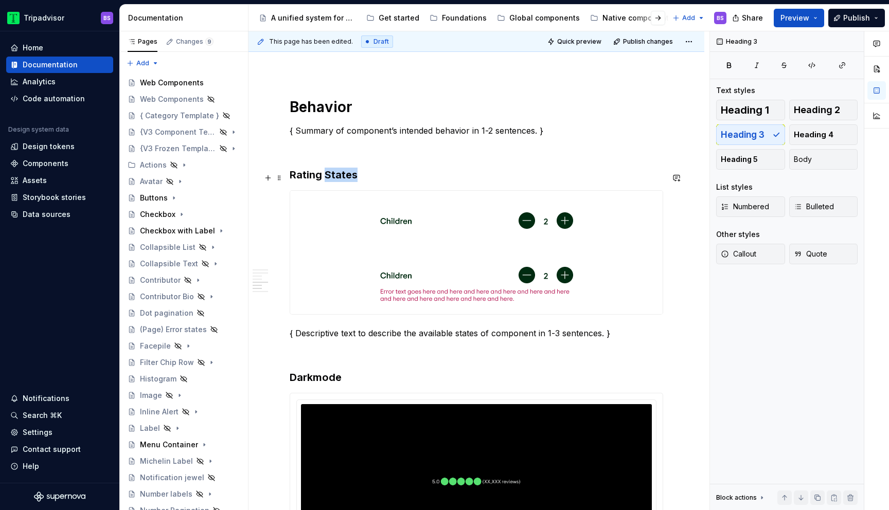
click at [334, 178] on h3 "Rating States" at bounding box center [476, 175] width 373 height 14
click at [318, 337] on p "{ Descriptive text to describe the available states of component in 1-3 sentenc…" at bounding box center [476, 333] width 373 height 12
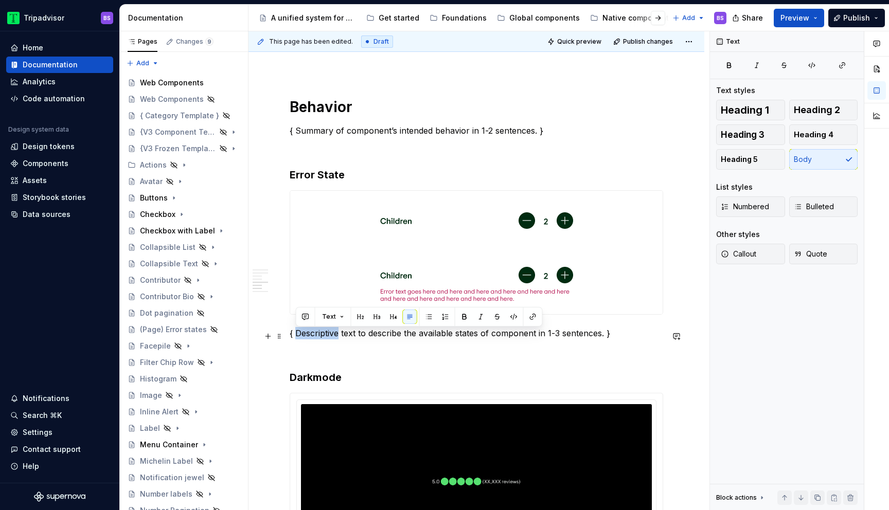
click at [318, 337] on p "{ Descriptive text to describe the available states of component in 1-3 sentenc…" at bounding box center [476, 333] width 373 height 12
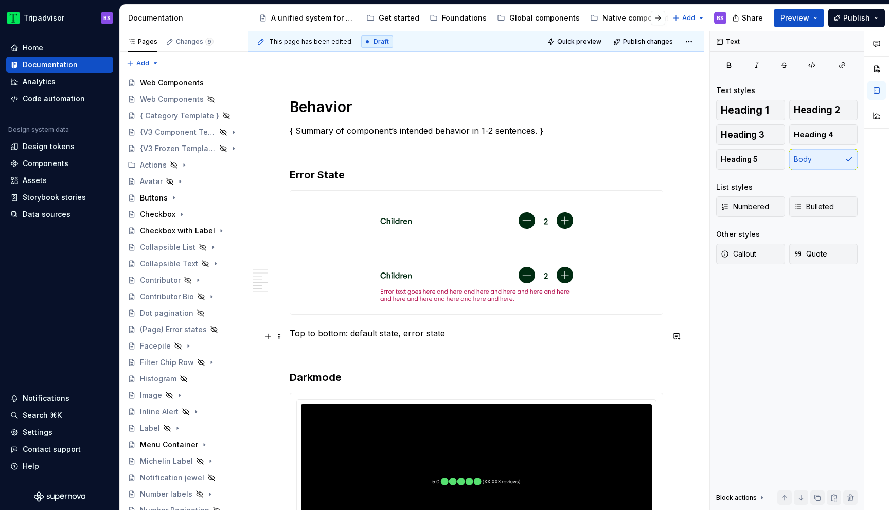
click at [474, 336] on p "Top to bottom: default state, error state" at bounding box center [476, 333] width 373 height 12
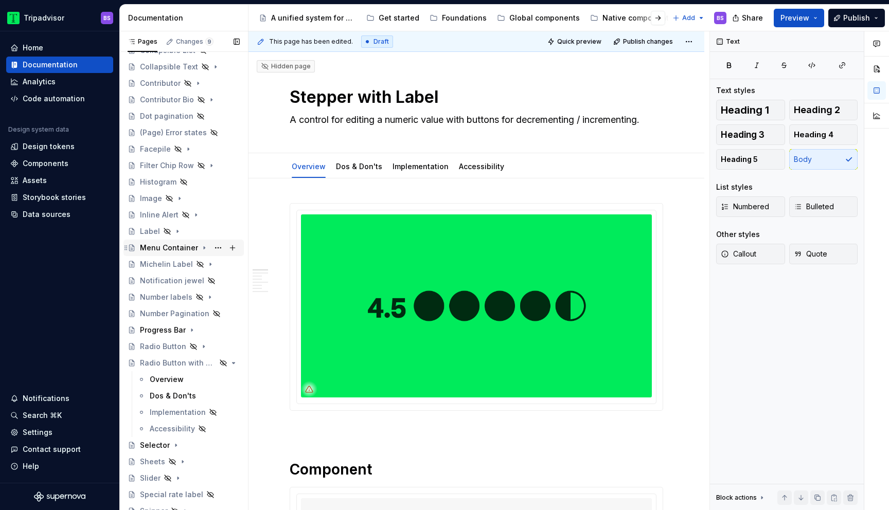
scroll to position [228, 0]
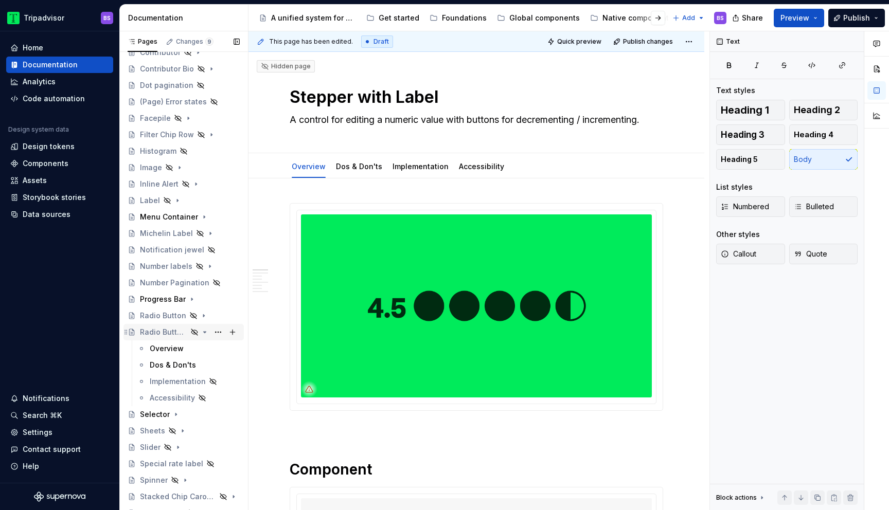
click at [205, 333] on icon "Page tree" at bounding box center [205, 332] width 3 height 1
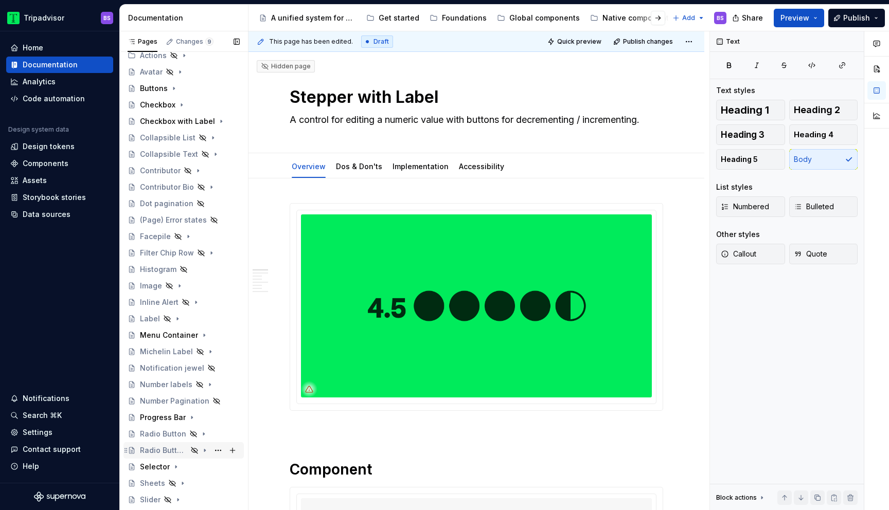
scroll to position [102, 0]
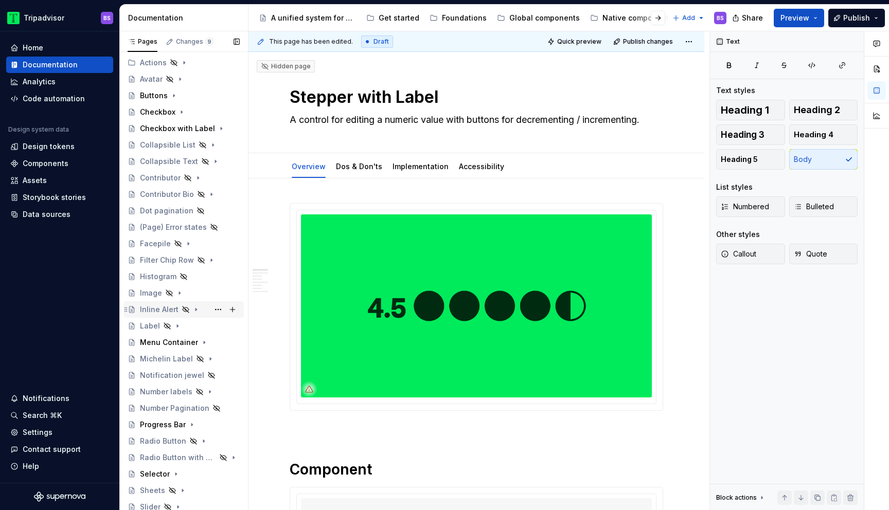
click at [196, 310] on icon "Page tree" at bounding box center [196, 309] width 8 height 8
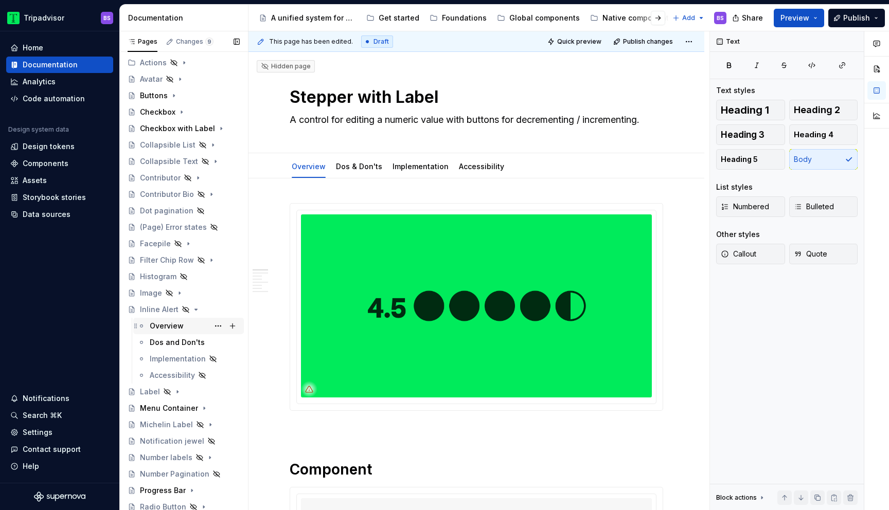
click at [192, 332] on div "Overview" at bounding box center [195, 326] width 90 height 14
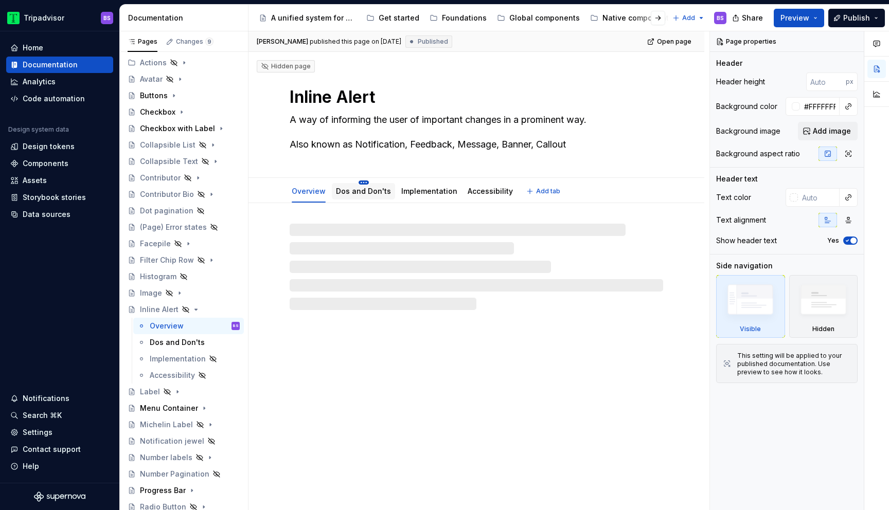
click at [359, 182] on html "Tripadvisor BS Home Documentation Analytics Code automation Design system data …" at bounding box center [444, 255] width 889 height 510
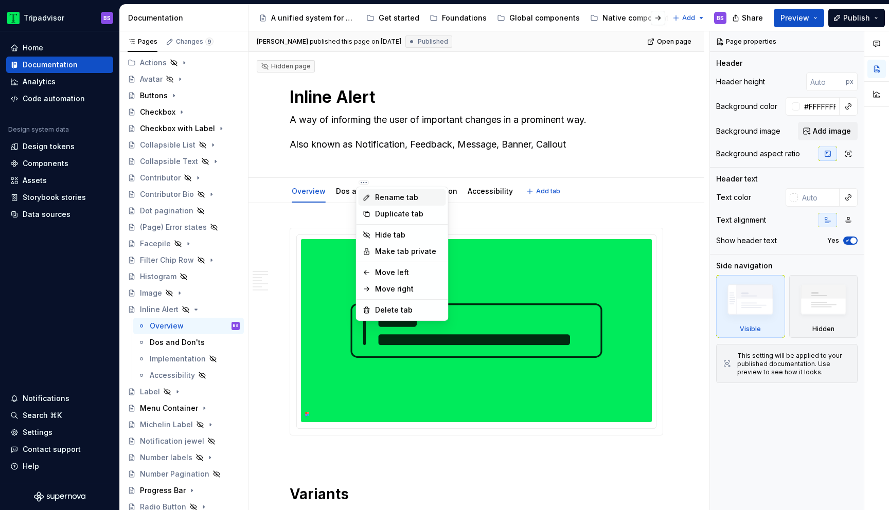
click at [385, 193] on div "Rename tab" at bounding box center [408, 197] width 67 height 10
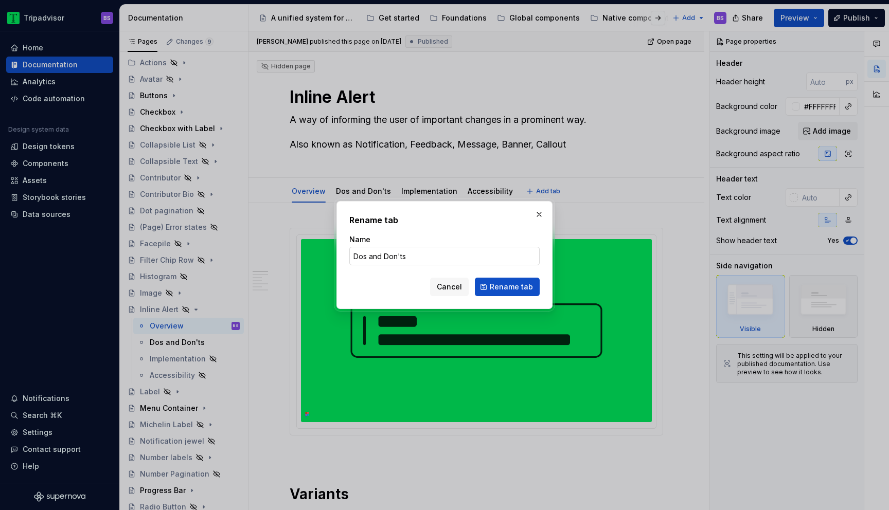
type textarea "*"
click at [377, 257] on input "Dos and Don'ts" at bounding box center [444, 256] width 190 height 19
type input "Dos & Don'ts"
click at [528, 287] on span "Rename tab" at bounding box center [511, 287] width 43 height 10
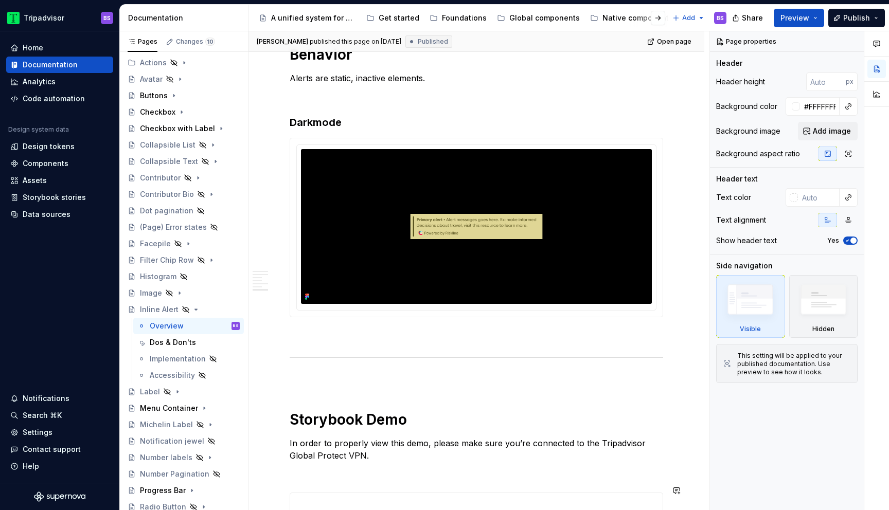
scroll to position [1307, 0]
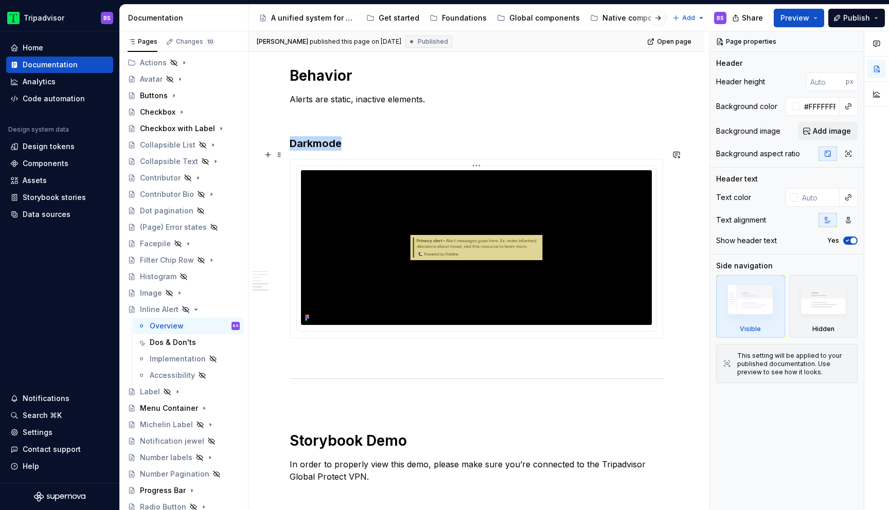
click at [487, 272] on img at bounding box center [476, 247] width 351 height 155
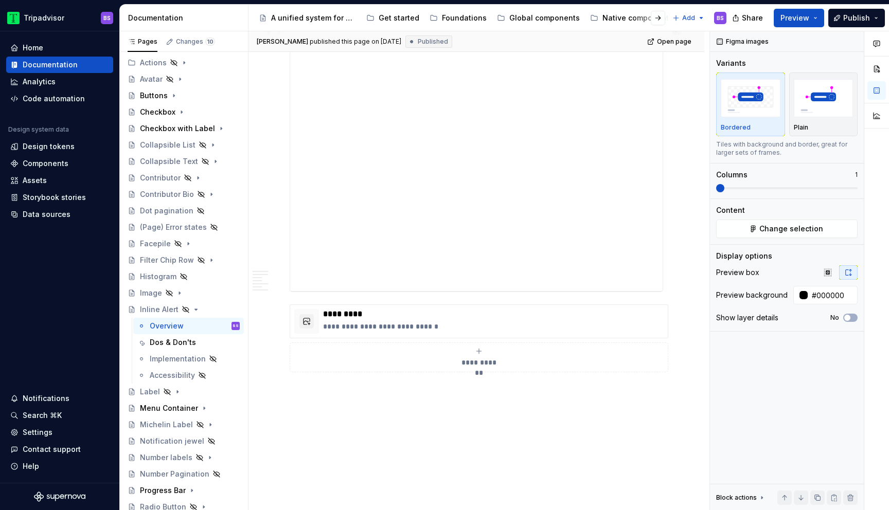
scroll to position [1785, 0]
click at [522, 312] on p "*********" at bounding box center [493, 317] width 340 height 10
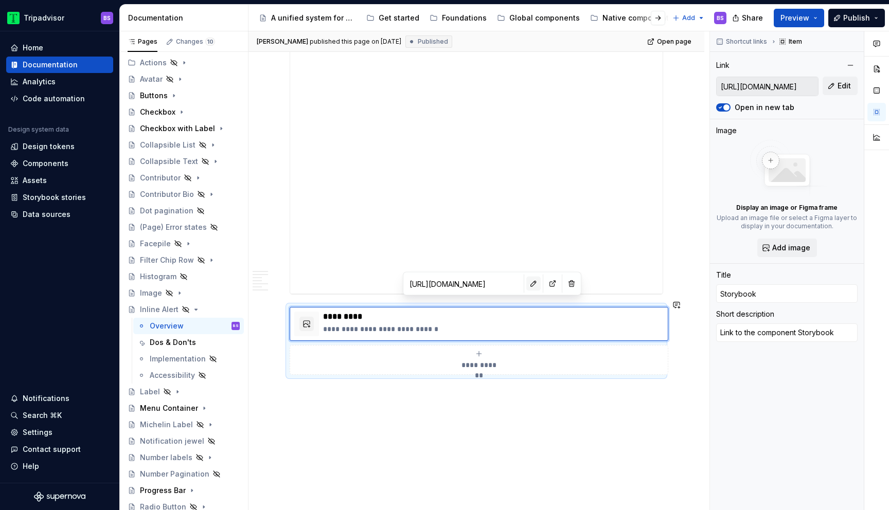
click at [526, 287] on button "button" at bounding box center [533, 284] width 14 height 14
type textarea "*"
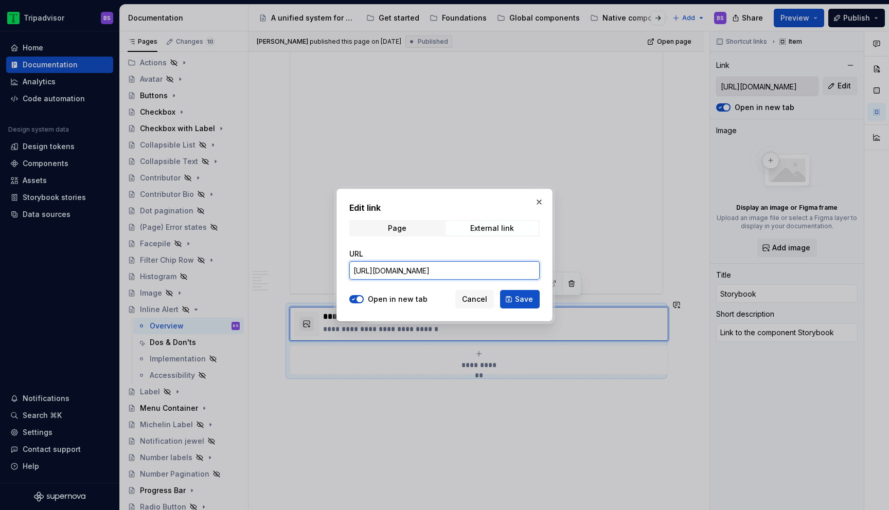
click at [506, 272] on input "https://webml.dev.tripadvisor.com/Storybook#@ta-atlas-design-system.bubble-rati…" at bounding box center [444, 270] width 190 height 19
paste input "design-system.alert_packages_design-system_alert_InlineAlert"
type input "https://webml.dev.tripadvisor.com/Storybook#@ta-design-system.alert_packages_de…"
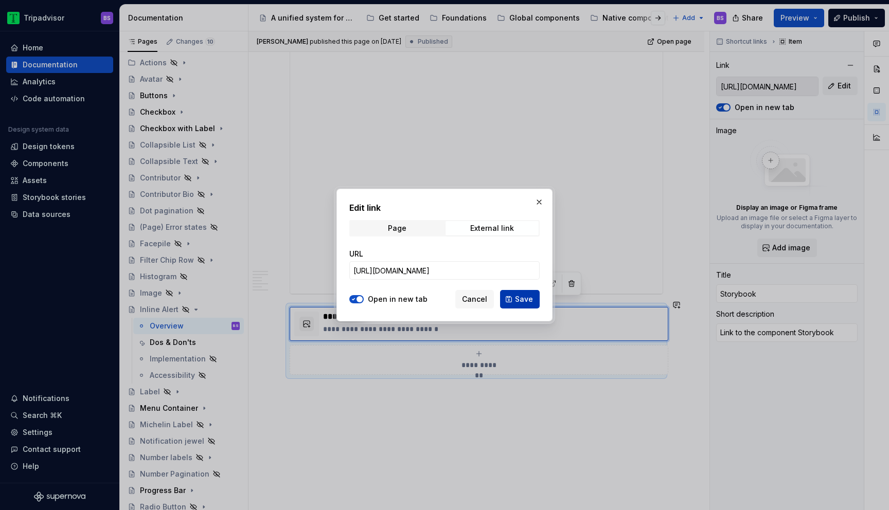
click at [523, 297] on span "Save" at bounding box center [524, 299] width 18 height 10
type textarea "*"
type input "https://webml.dev.tripadvisor.com/Storybook#@ta-design-system.alert_packages_de…"
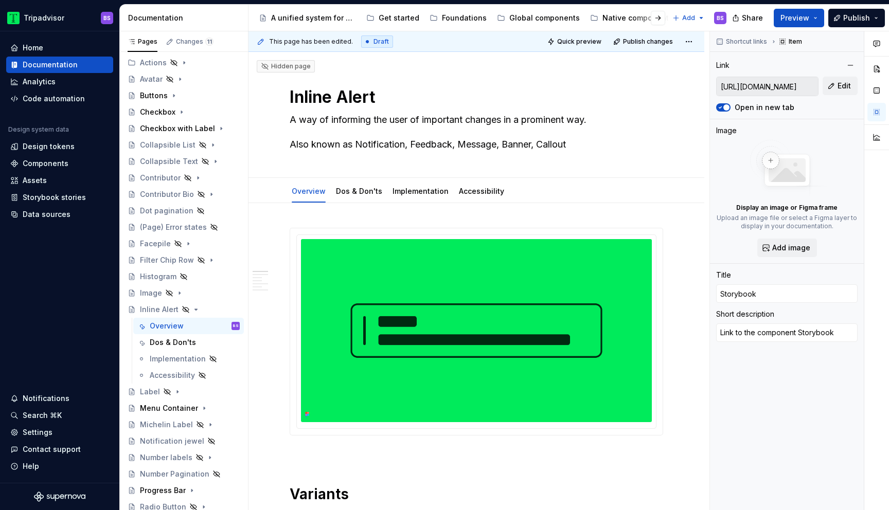
click at [357, 187] on link "Dos & Don'ts" at bounding box center [359, 191] width 46 height 9
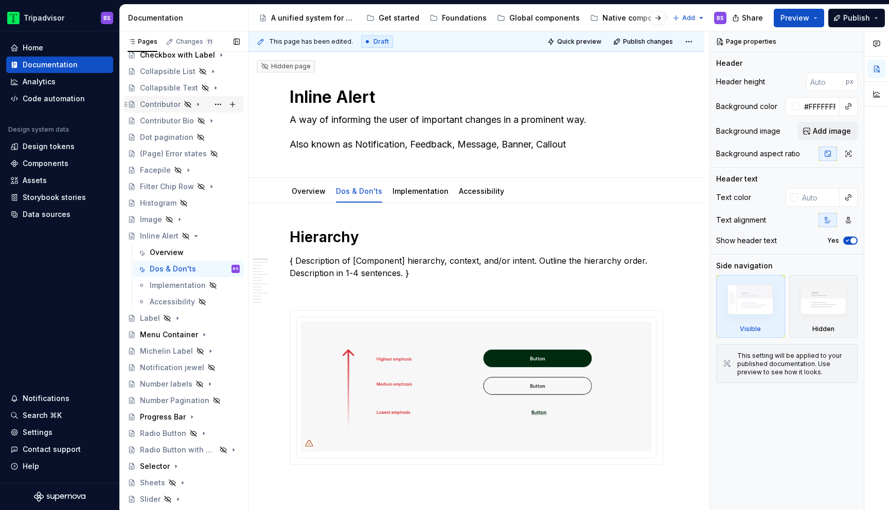
scroll to position [187, 0]
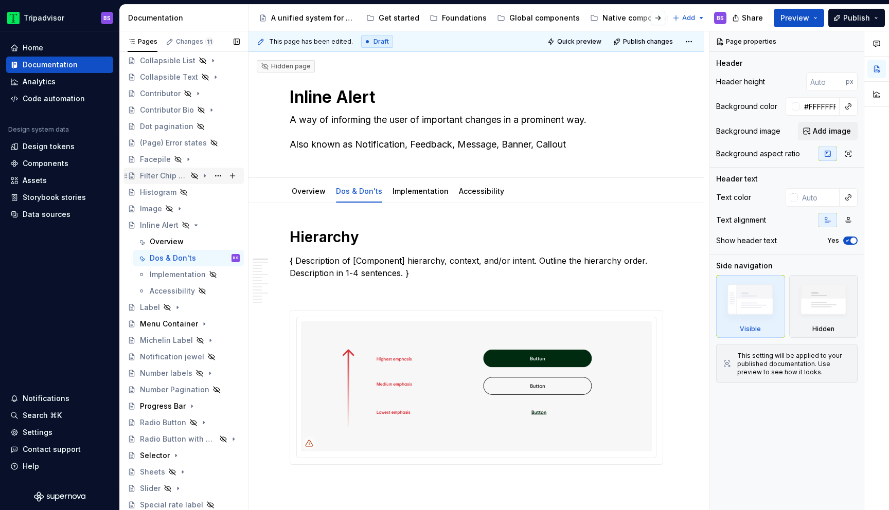
click at [204, 176] on icon "Page tree" at bounding box center [204, 176] width 1 height 3
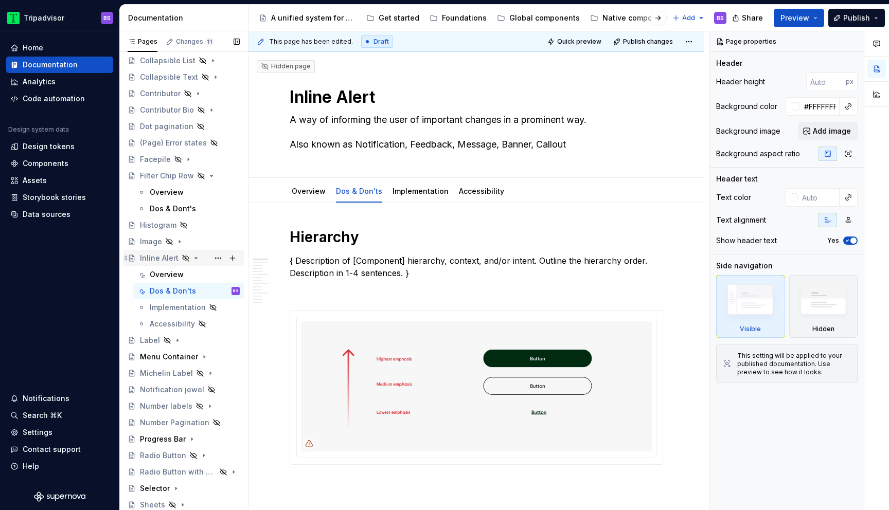
click at [192, 260] on icon "Page tree" at bounding box center [196, 258] width 8 height 8
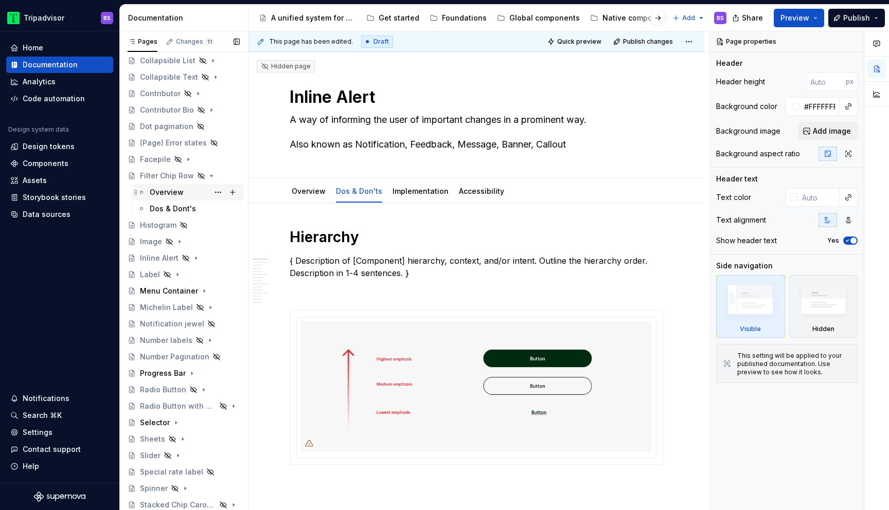
click at [178, 187] on div "Overview" at bounding box center [167, 192] width 34 height 10
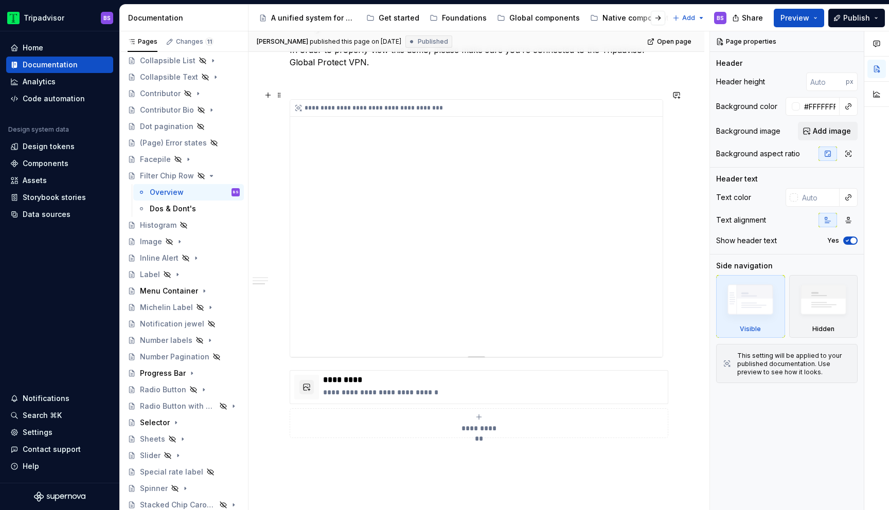
scroll to position [943, 0]
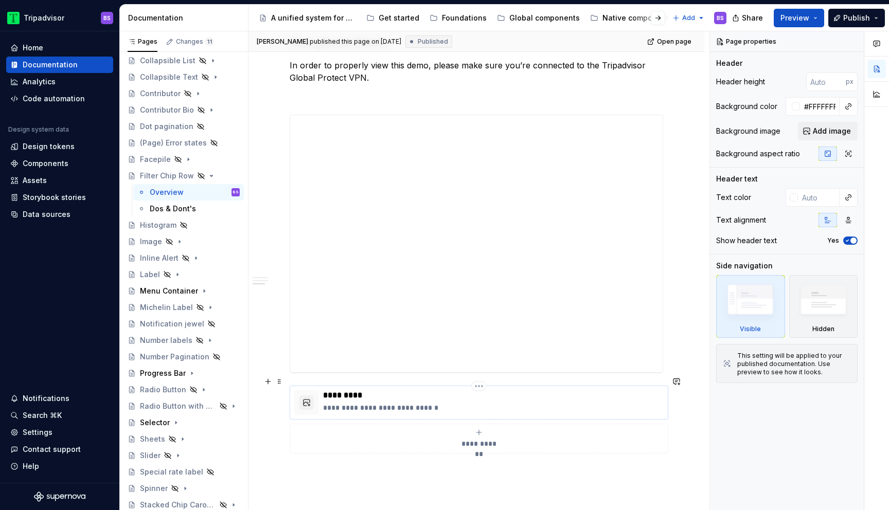
click at [436, 392] on div "**********" at bounding box center [493, 402] width 340 height 25
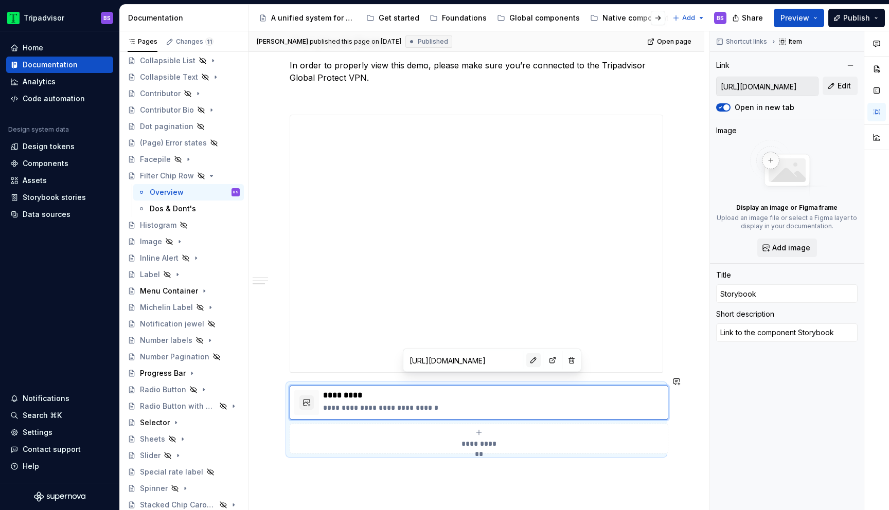
click at [526, 358] on button "button" at bounding box center [533, 360] width 14 height 14
type textarea "*"
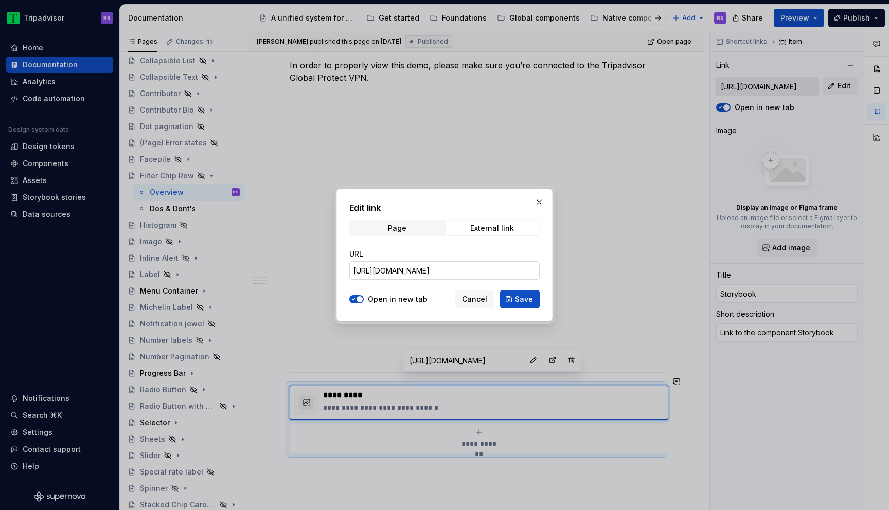
click at [482, 274] on input "https://webml.dev.tripadvisor.com/Storybook#@ta-atlas-design-system.bubble-rati…" at bounding box center [444, 270] width 190 height 19
paste input "design-system.chip-bar_packages_design-system_chip-bar_ChipBar"
type input "https://webml.dev.tripadvisor.com/Storybook#@ta-design-system.chip-bar_packages…"
click at [518, 296] on span "Save" at bounding box center [524, 299] width 18 height 10
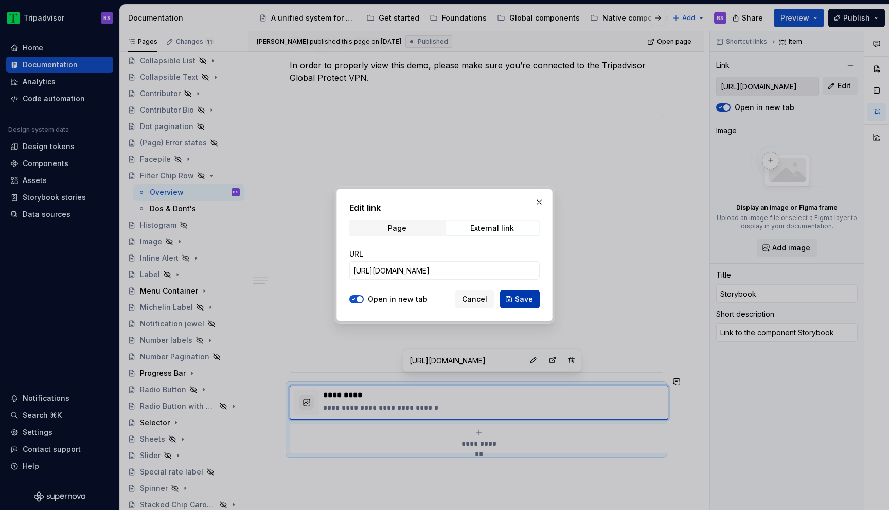
type textarea "*"
type input "https://webml.dev.tripadvisor.com/Storybook#@ta-design-system.chip-bar_packages…"
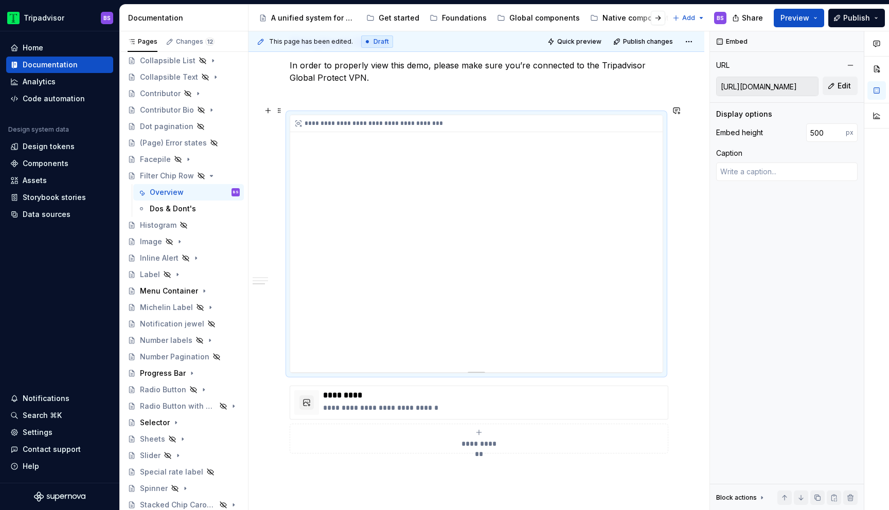
click at [540, 199] on div "**********" at bounding box center [476, 243] width 372 height 257
click at [797, 87] on input "https://webml.dev.tripadvisor.com//Story#@ta-atlas-design-system.bubble-rating_…" at bounding box center [766, 86] width 101 height 19
click at [852, 92] on button "Edit" at bounding box center [839, 86] width 35 height 19
type textarea "*"
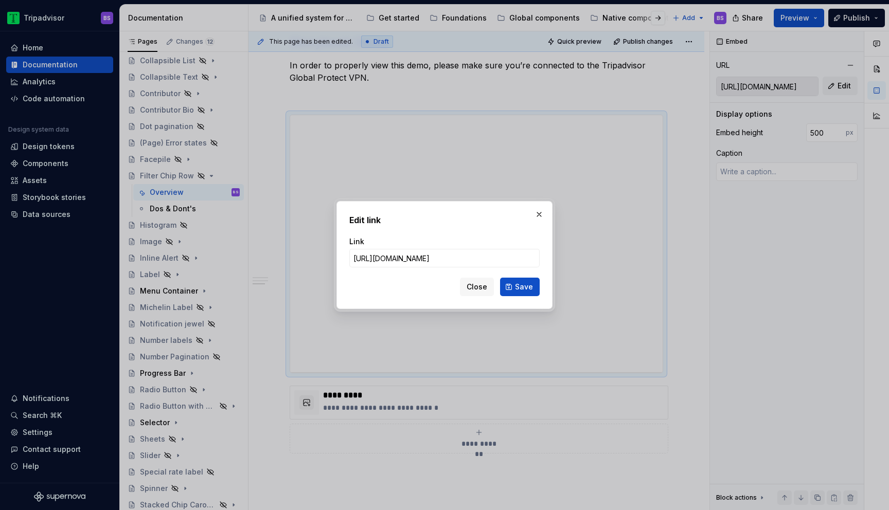
type input "https://webml.dev.tripadvisor.com/Story#@ta-design-system.chip-bar_packages_des…"
click button "Save" at bounding box center [520, 287] width 40 height 19
type textarea "*"
type input "https://webml.dev.tripadvisor.com/Story#@ta-design-system.chip-bar_packages_des…"
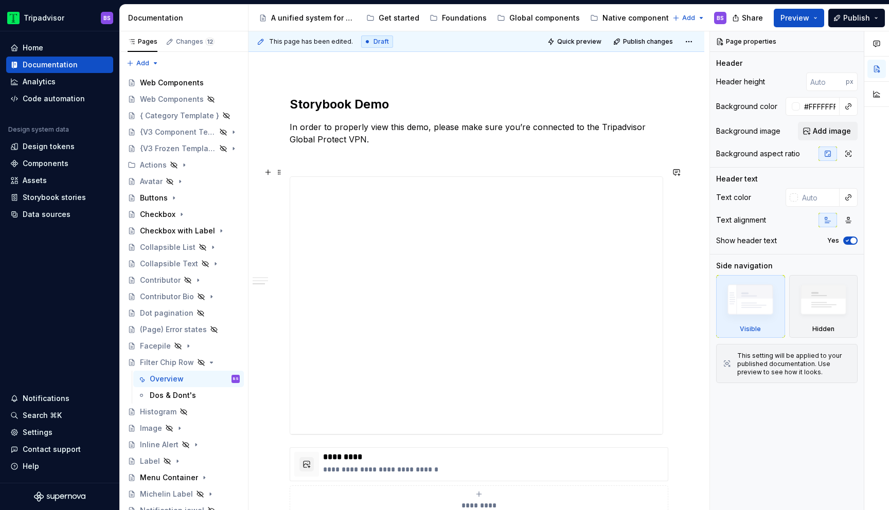
scroll to position [837, 0]
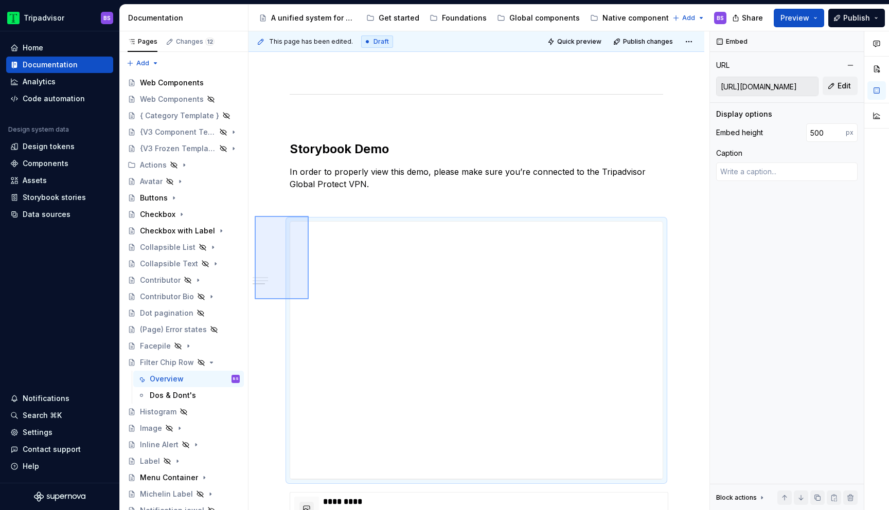
drag, startPoint x: 255, startPoint y: 216, endPoint x: 282, endPoint y: 257, distance: 49.4
click at [282, 257] on div "**********" at bounding box center [478, 270] width 461 height 479
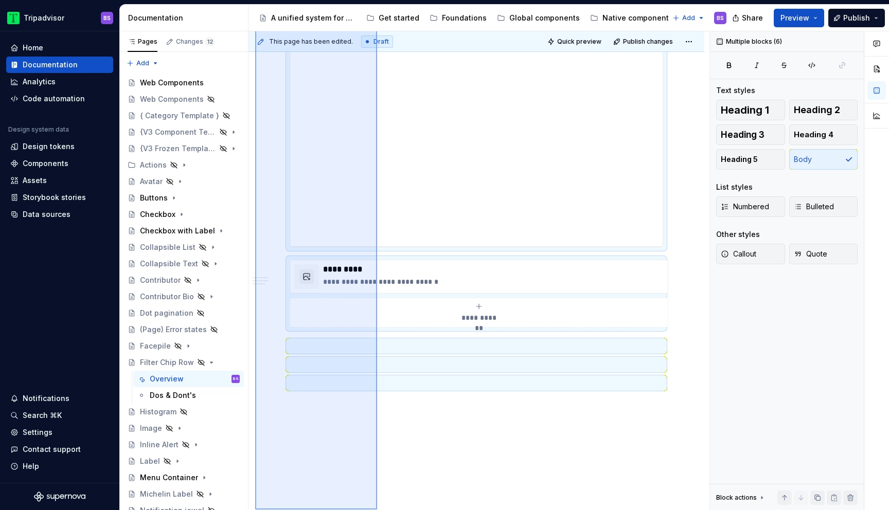
scroll to position [1078, 0]
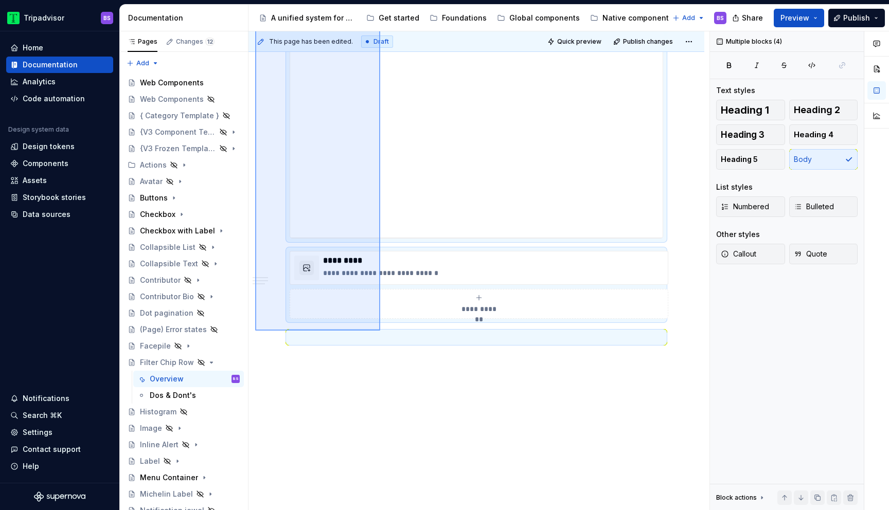
drag, startPoint x: 255, startPoint y: 196, endPoint x: 381, endPoint y: 331, distance: 183.8
click at [381, 331] on div "**********" at bounding box center [478, 270] width 461 height 479
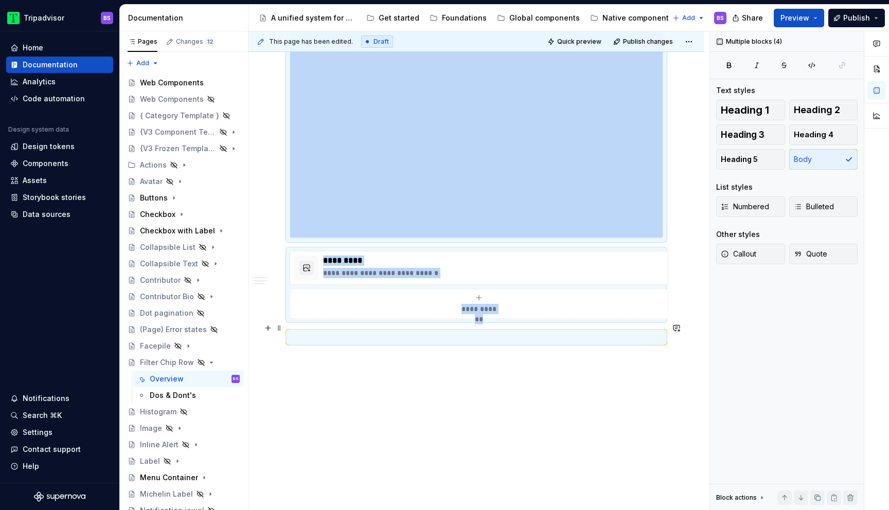
click at [350, 331] on p at bounding box center [476, 337] width 373 height 12
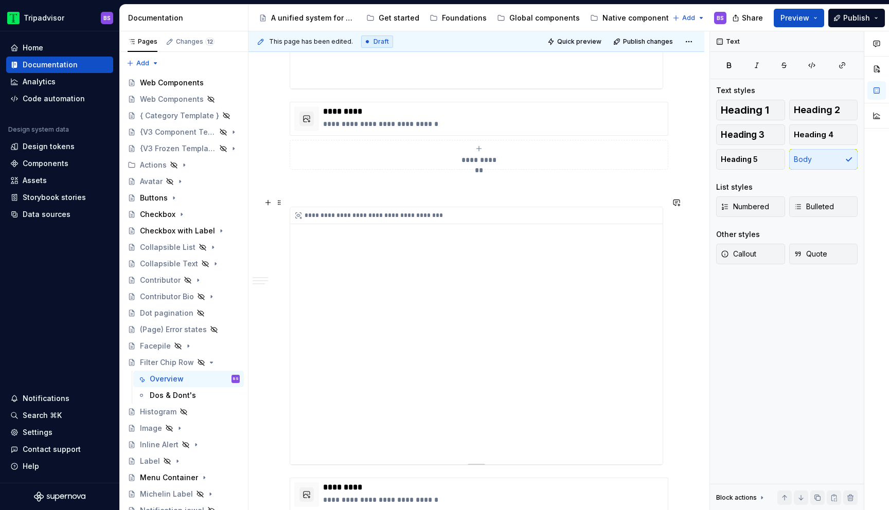
scroll to position [1267, 0]
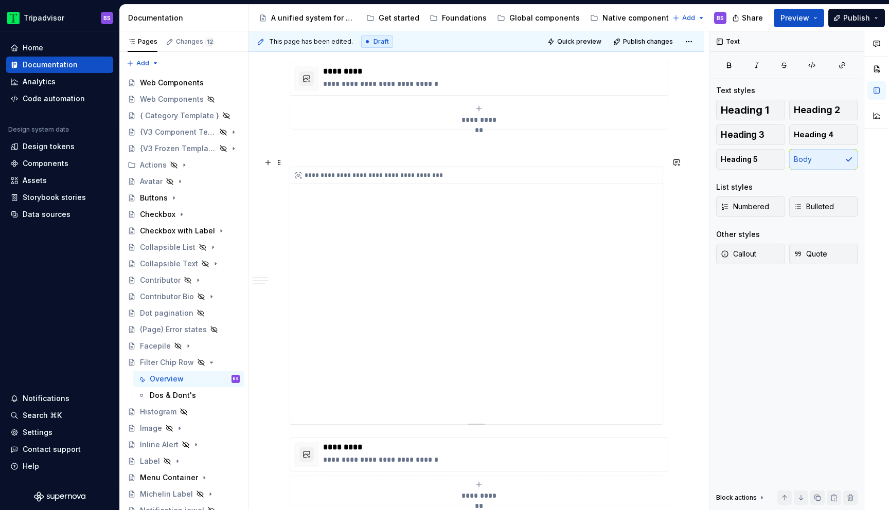
click at [464, 326] on div "**********" at bounding box center [476, 295] width 372 height 257
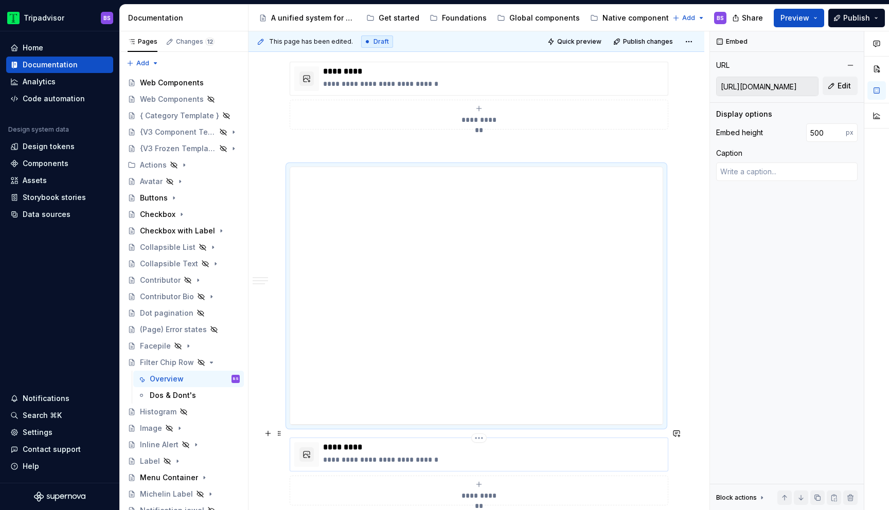
click at [489, 442] on p "*********" at bounding box center [493, 447] width 340 height 10
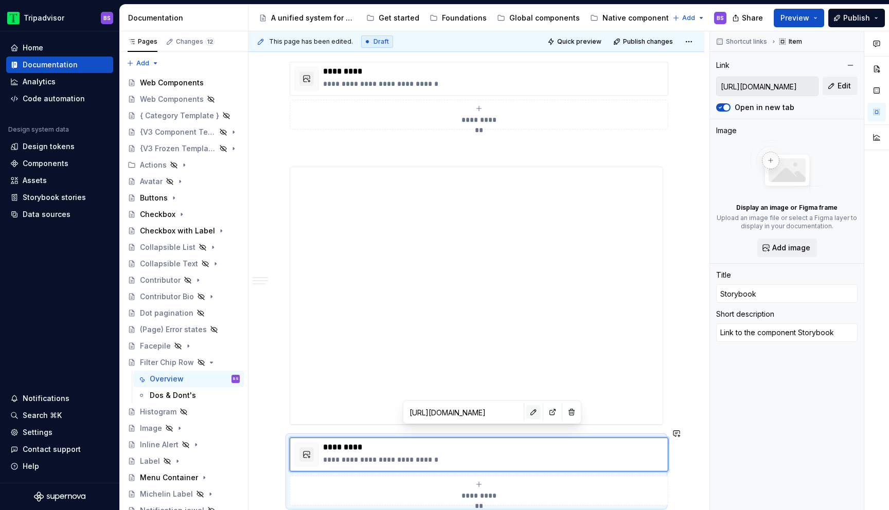
click at [526, 417] on button "button" at bounding box center [533, 412] width 14 height 14
type textarea "*"
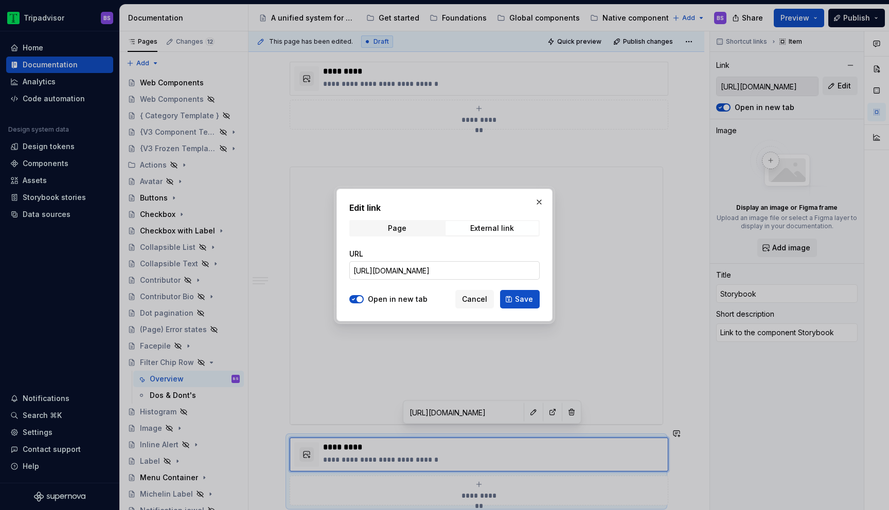
click at [506, 268] on input "https://webml.dev.tripadvisor.com/Storybook#@ta-design-system.chip-bar_packages…" at bounding box center [444, 270] width 190 height 19
paste input "-frozen.chip_packages_design-system-frozen_chip_Chip"
type input "https://webml.dev.tripadvisor.com/Storybook#@ta-design-system-frozen.chip_packa…"
click at [514, 297] on button "Save" at bounding box center [520, 299] width 40 height 19
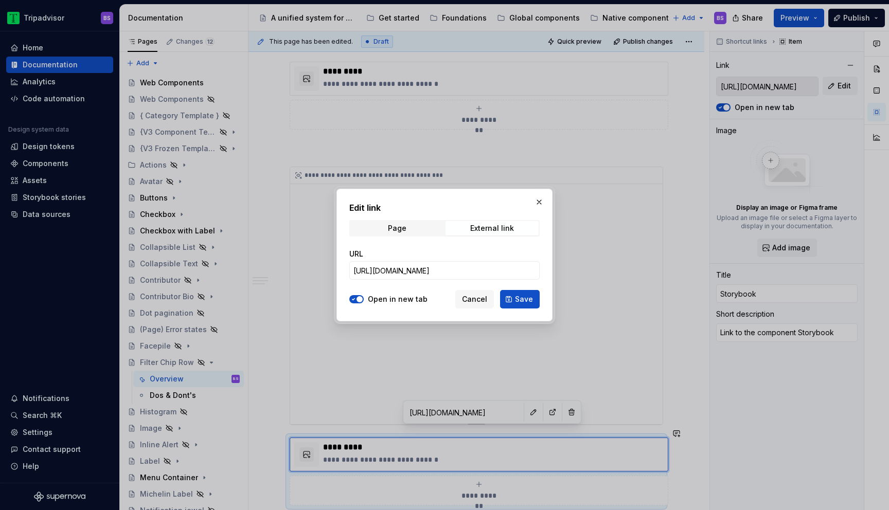
scroll to position [0, 0]
type textarea "*"
type input "https://webml.dev.tripadvisor.com/Storybook#@ta-design-system-frozen.chip_packa…"
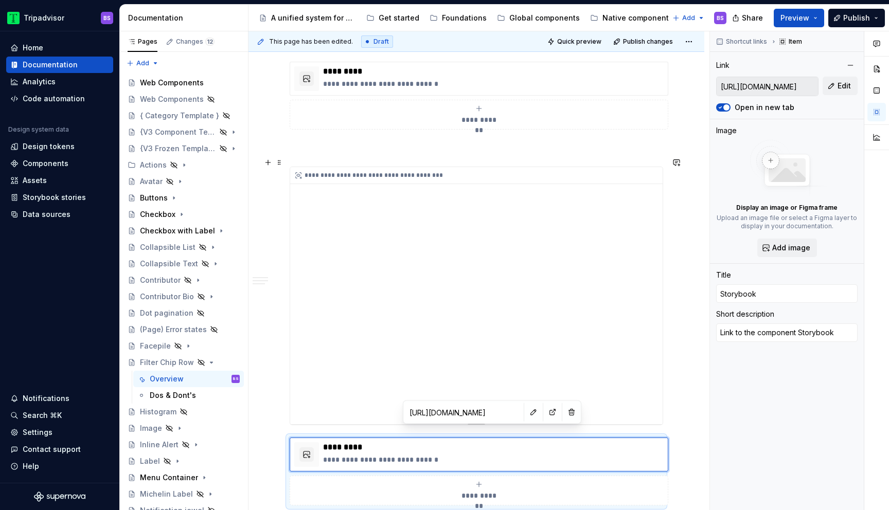
click at [462, 299] on div "**********" at bounding box center [476, 295] width 372 height 257
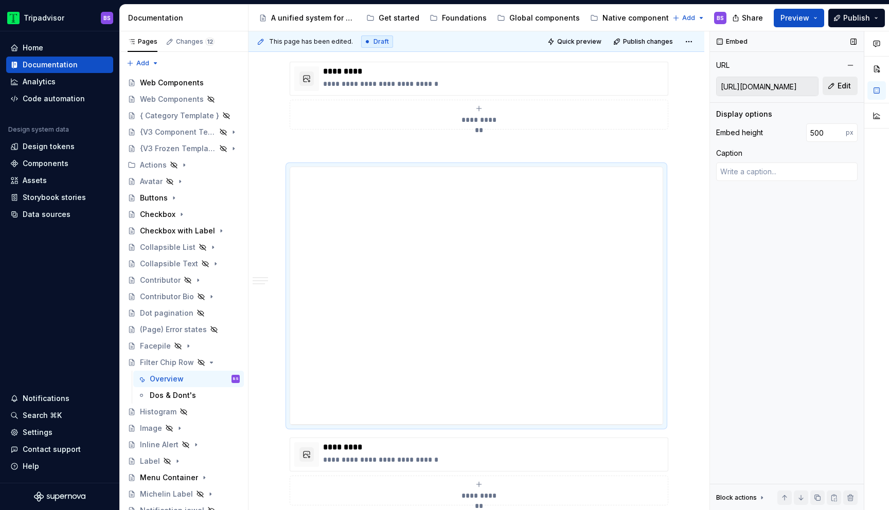
click at [838, 83] on span "Edit" at bounding box center [843, 86] width 13 height 10
type textarea "*"
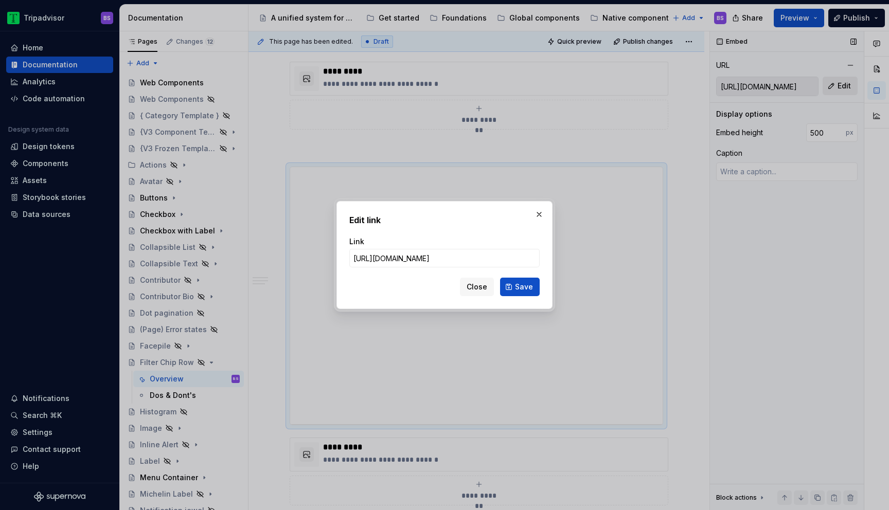
type input "https://webml.dev.tripadvisor.com/Story#@ta-design-system-frozen.chip_packages_…"
click button "Save" at bounding box center [520, 287] width 40 height 19
type textarea "*"
type input "https://webml.dev.tripadvisor.com/Story#@ta-design-system-frozen.chip_packages_…"
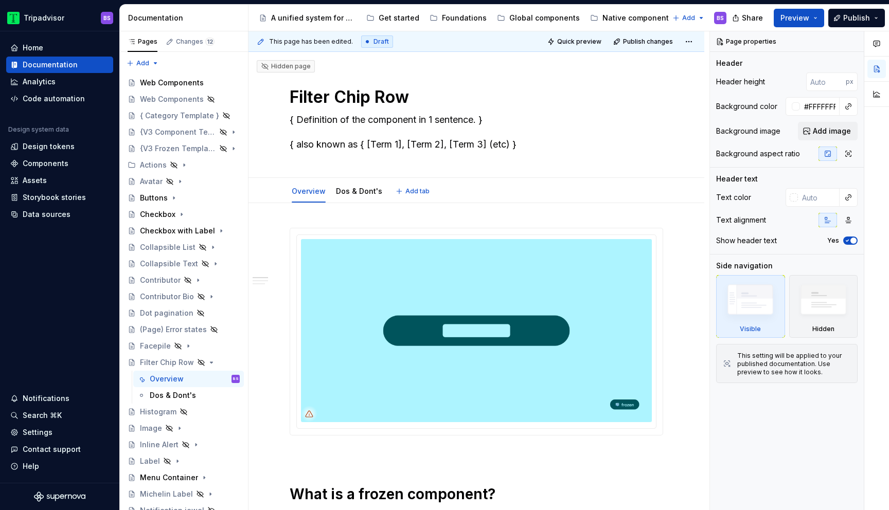
type textarea "*"
